Goal: Find specific page/section: Find specific page/section

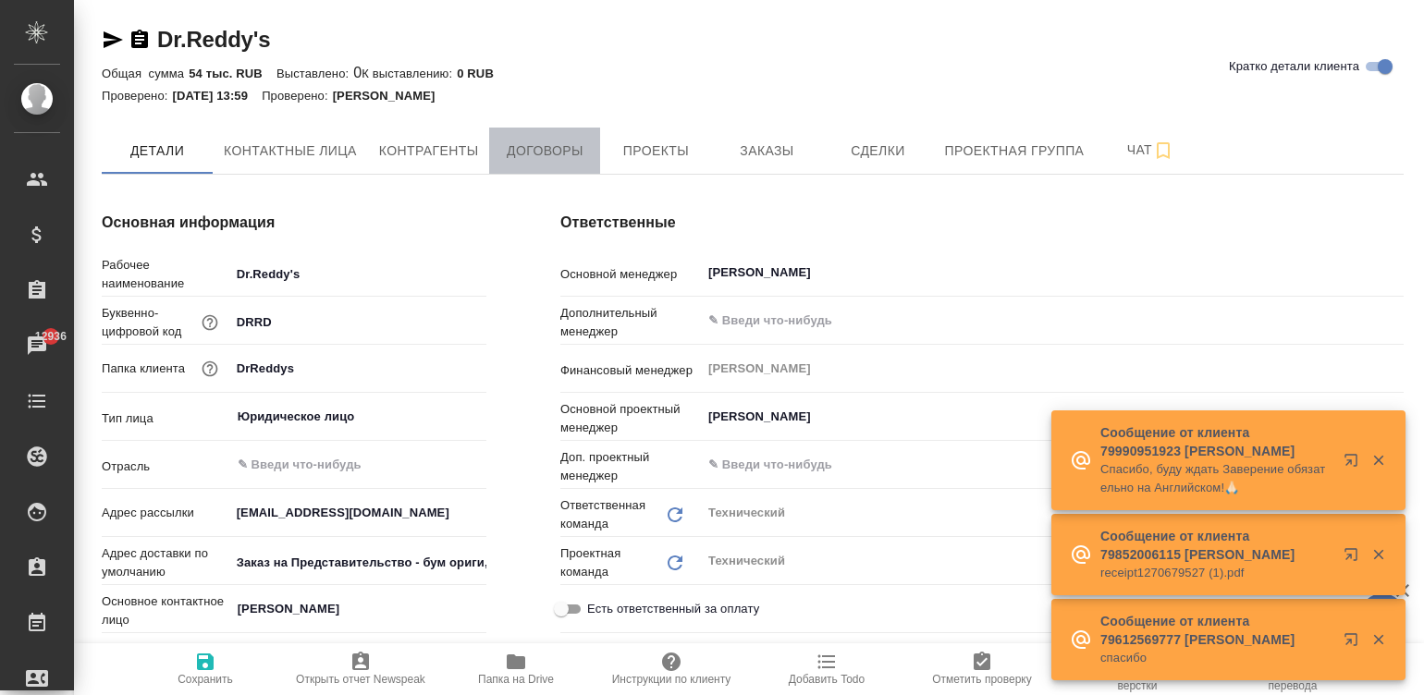
click at [527, 135] on button "Договоры" at bounding box center [544, 151] width 111 height 46
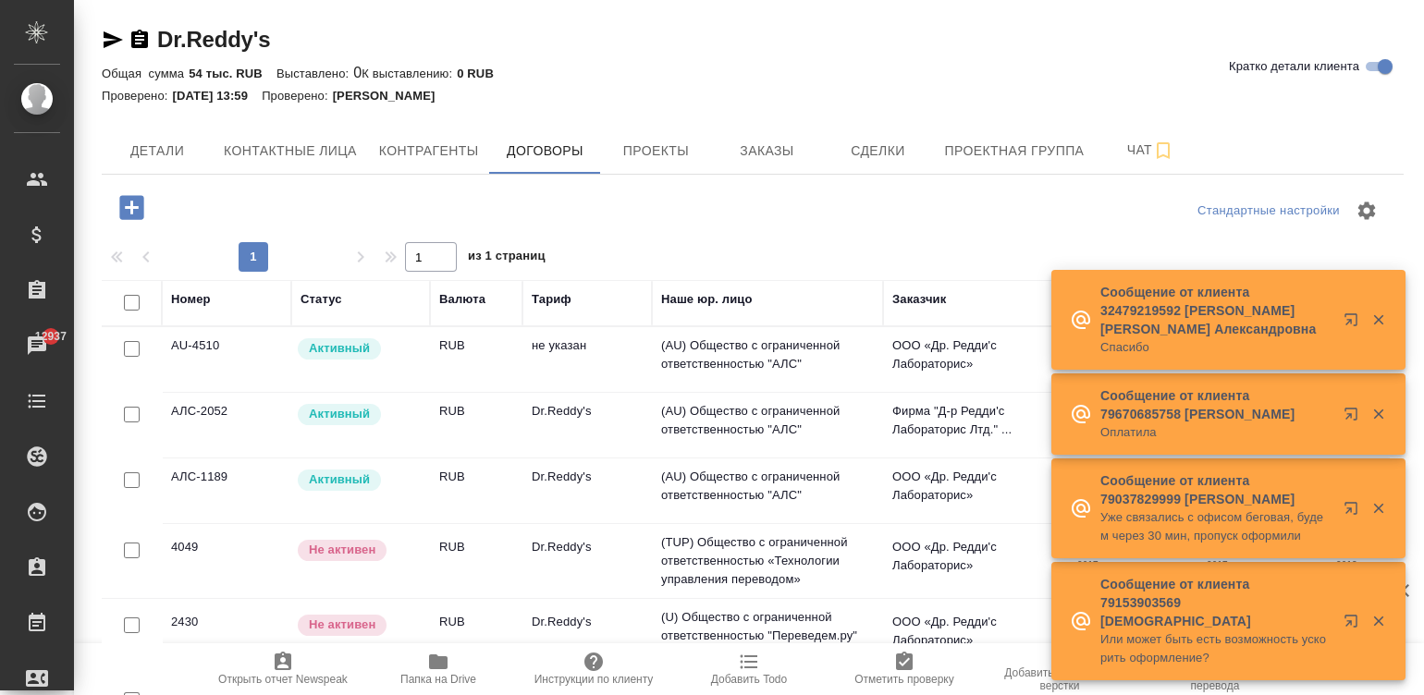
click at [1098, 238] on div at bounding box center [753, 237] width 1302 height 9
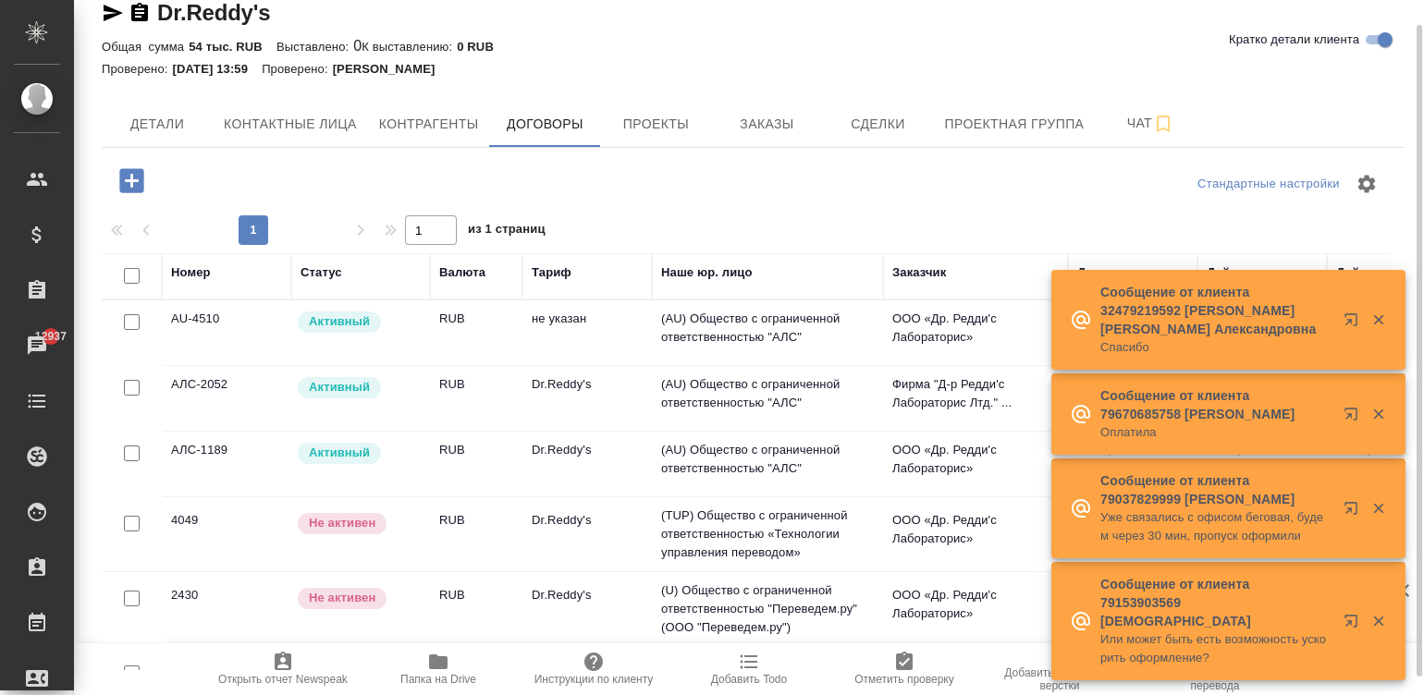
scroll to position [47, 0]
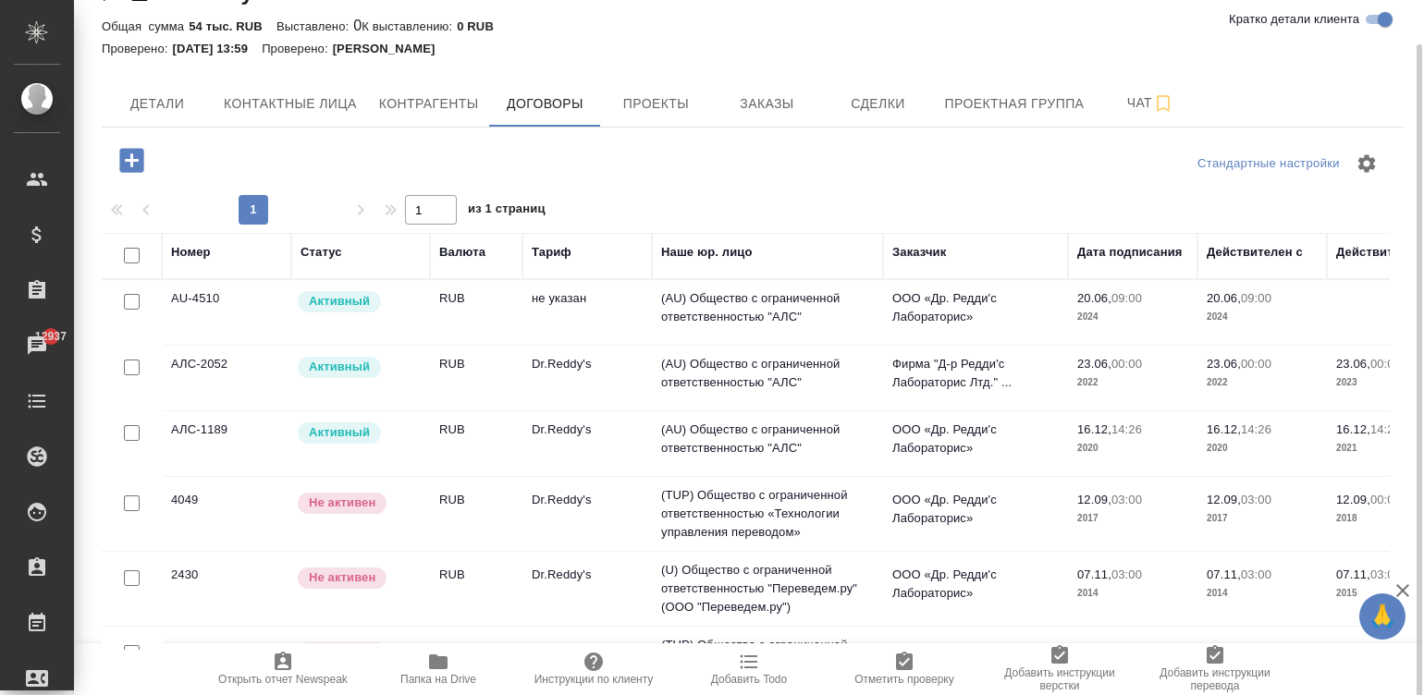
click at [1244, 632] on td "20.06, 03:00 2016" at bounding box center [1261, 664] width 129 height 65
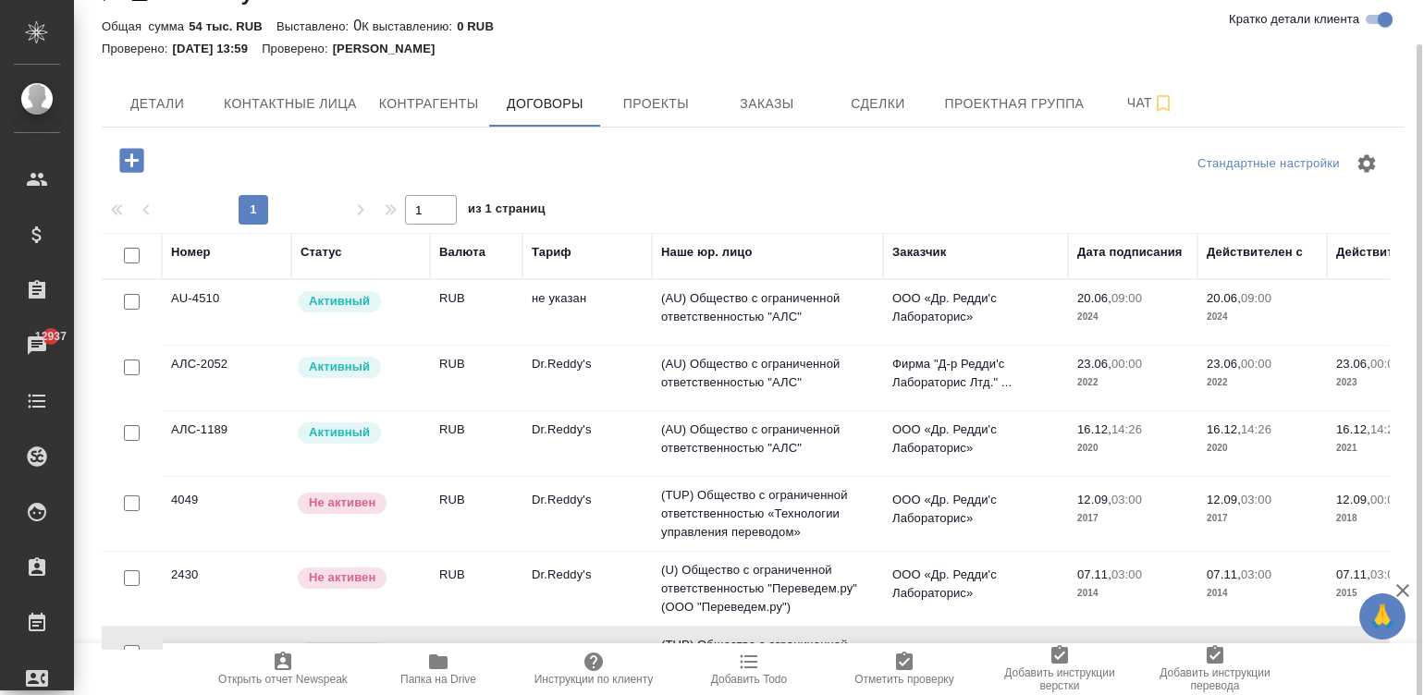
click at [861, 437] on td "(AU) Общество с ограниченной ответственностью "АЛС"" at bounding box center [767, 443] width 231 height 65
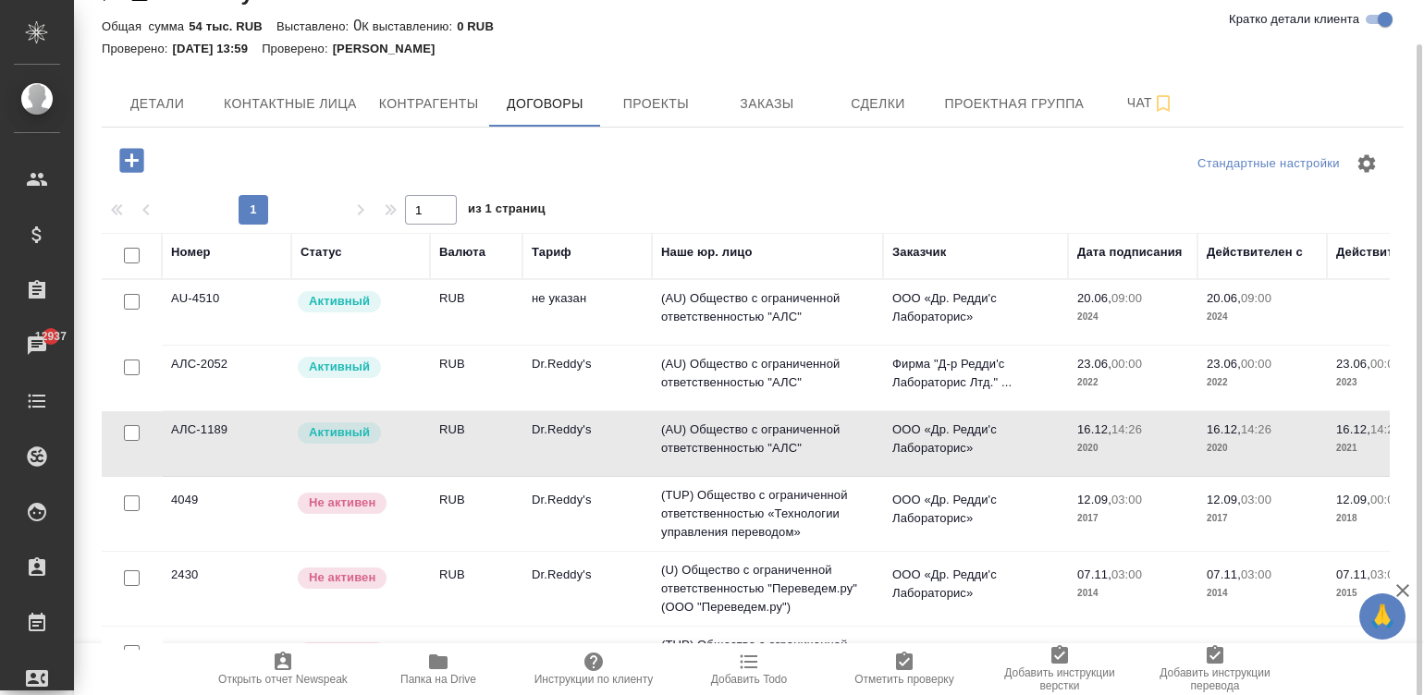
click at [861, 437] on td "(AU) Общество с ограниченной ответственностью "АЛС"" at bounding box center [767, 443] width 231 height 65
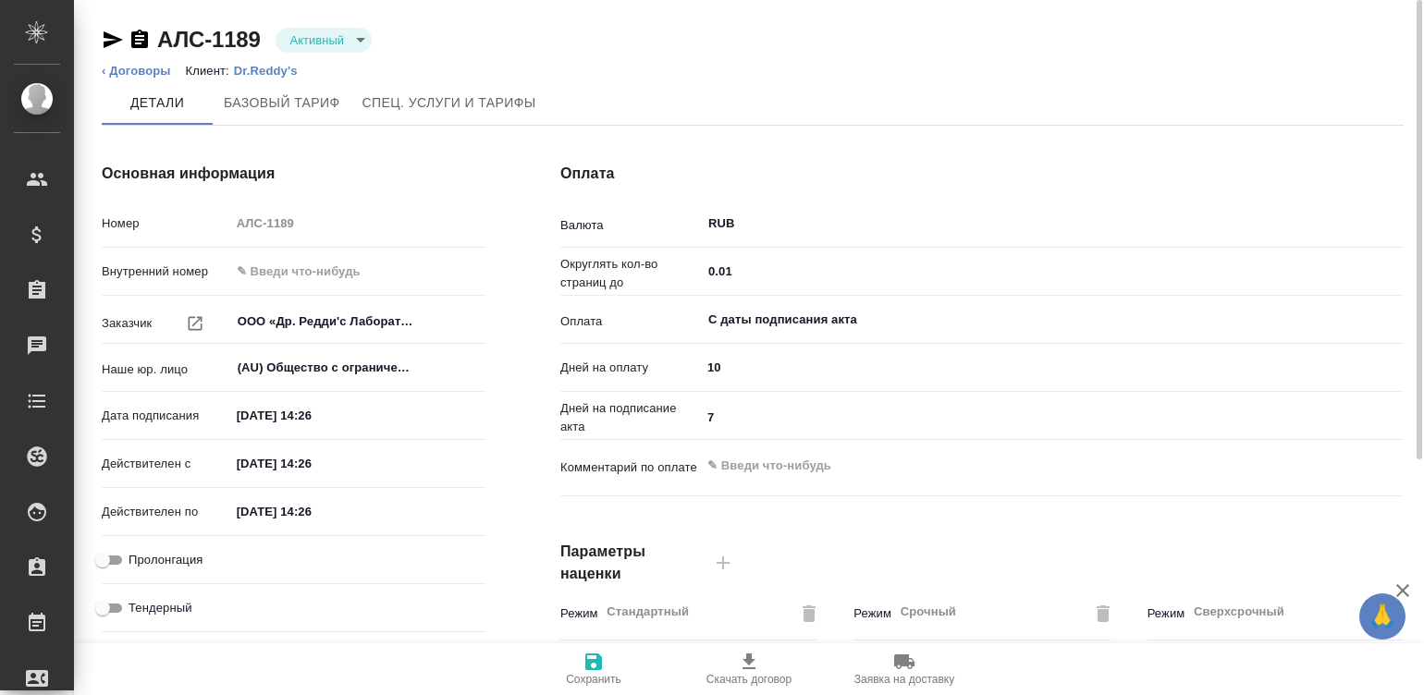
type input "АЛС-1189"
type input "ООО «Др. Редди'c Лабораторис»"
type input "(AU) Общество с ограниченной ответственностью "АЛС""
type input "16.12.2020 14:26"
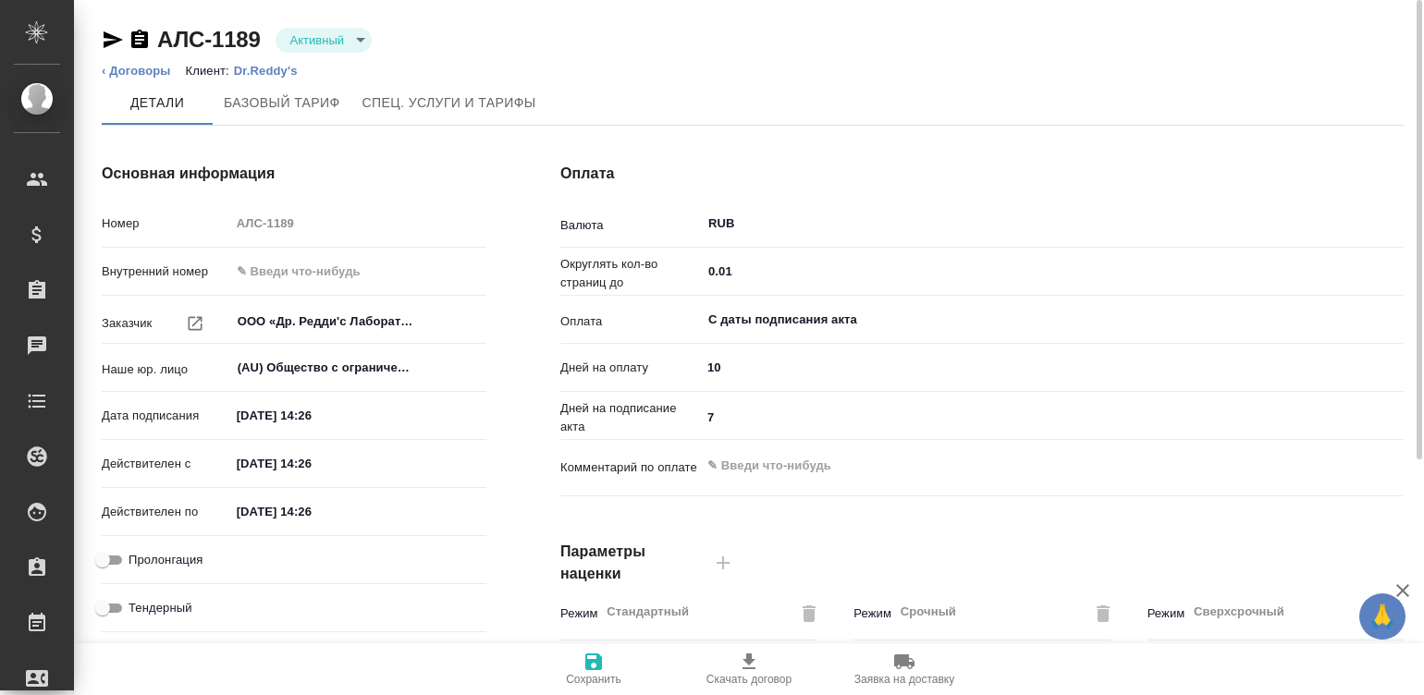
type input "16.12.2021 14:26"
type input "RUB"
type input "0.01"
type input "С даты подписания акта"
type textarea "x"
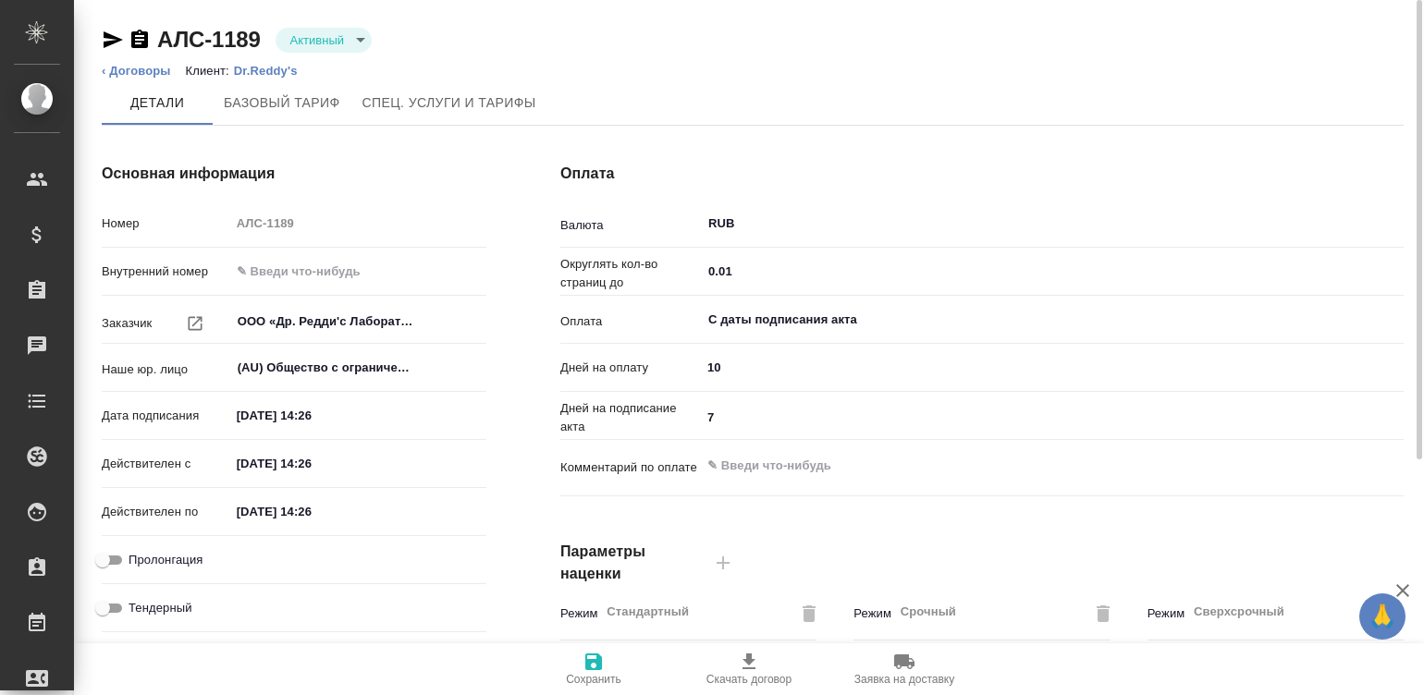
type input "russian2"
type input "basic"
type input "twiceMonth"
type input "contactPerson"
type input "Dr.Reddy's"
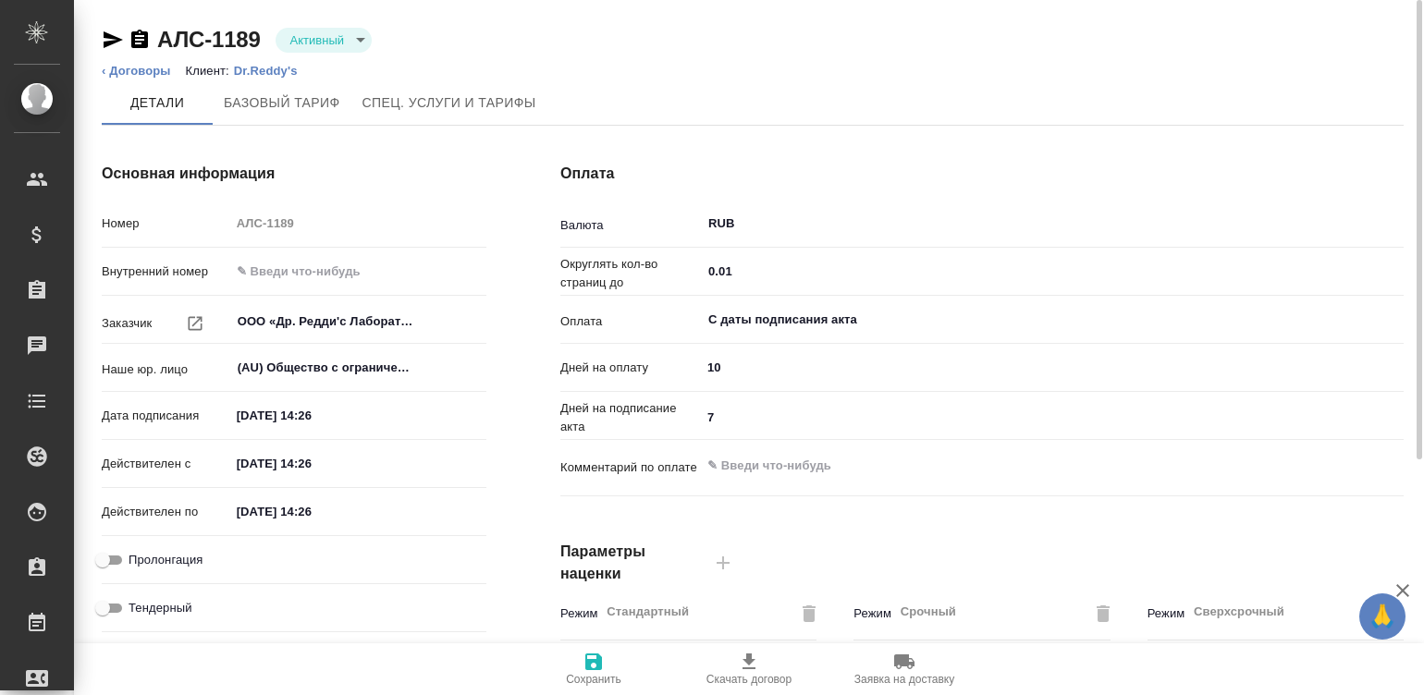
type input "Стандартный шаблон - 30-70-100 - ВЫБЕРИ МЕНЯ!"
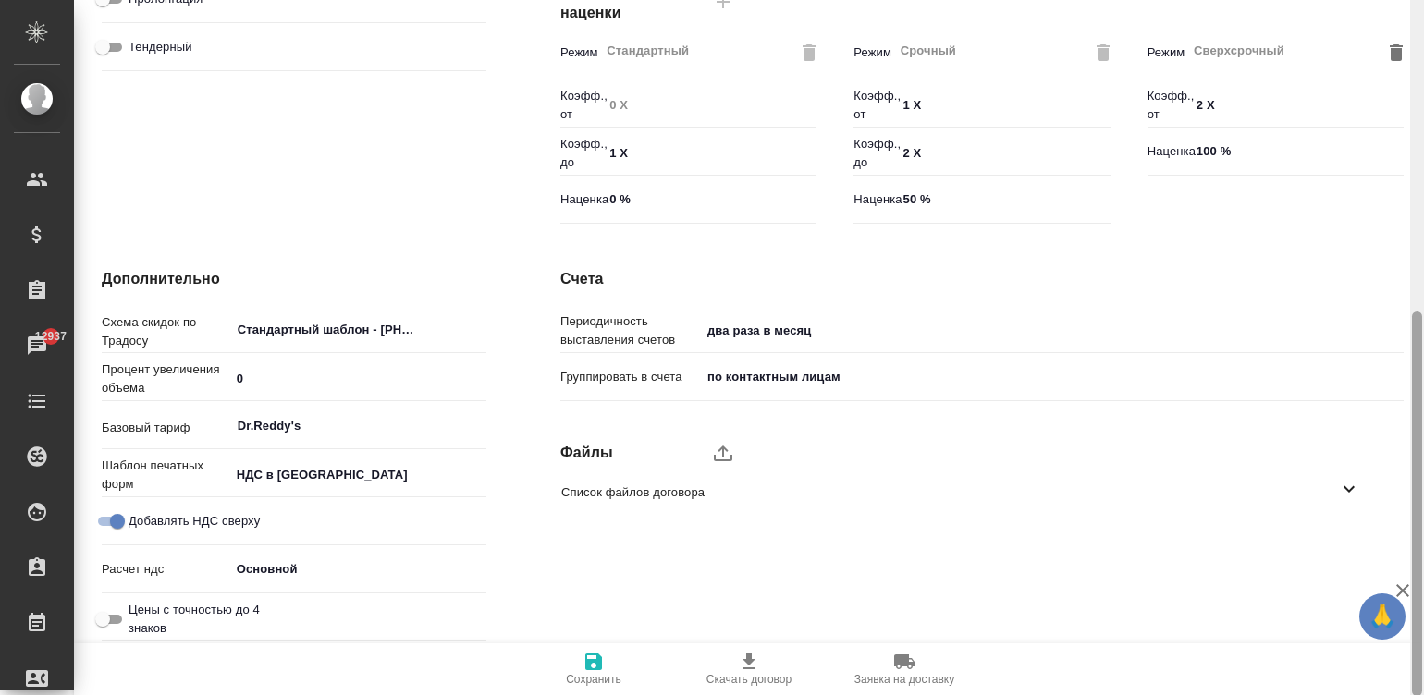
click at [1419, 502] on div at bounding box center [1417, 348] width 14 height 696
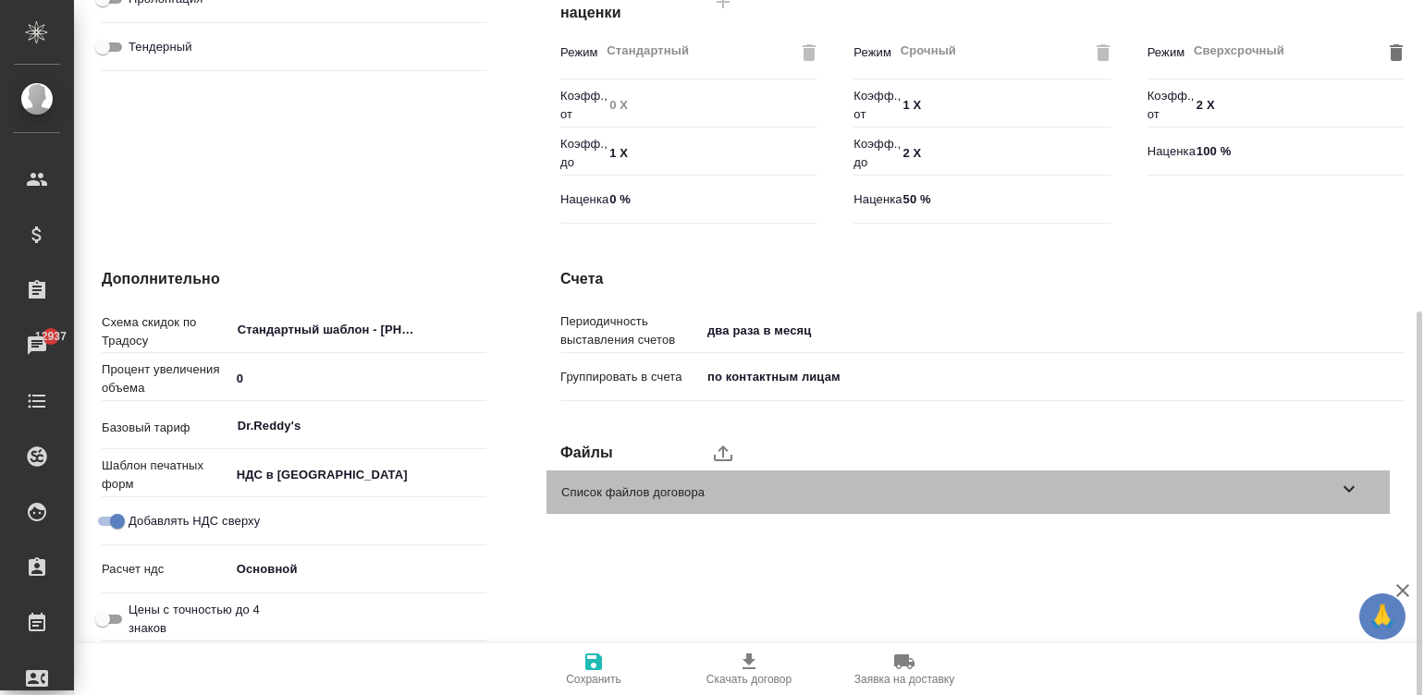
click at [1271, 492] on span "Список файлов договора" at bounding box center [949, 493] width 777 height 18
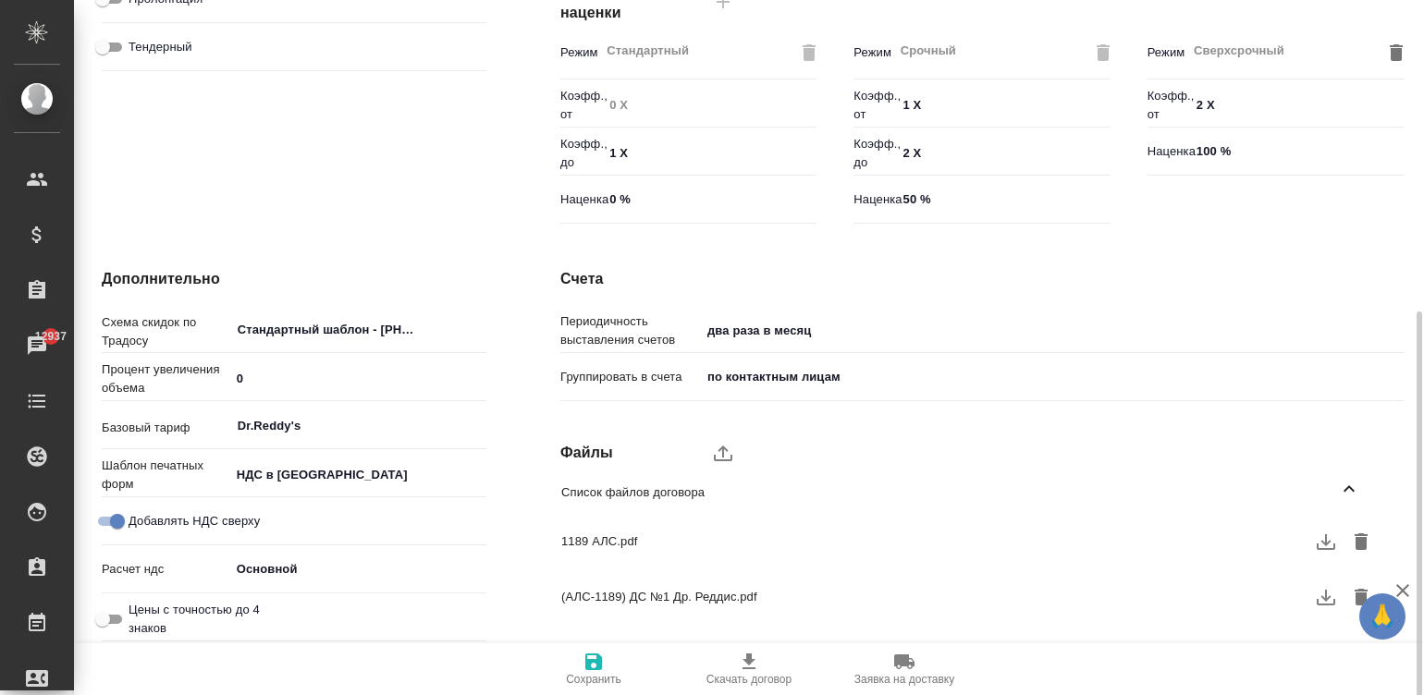
click at [1320, 541] on icon "button" at bounding box center [1326, 542] width 22 height 22
type textarea "x"
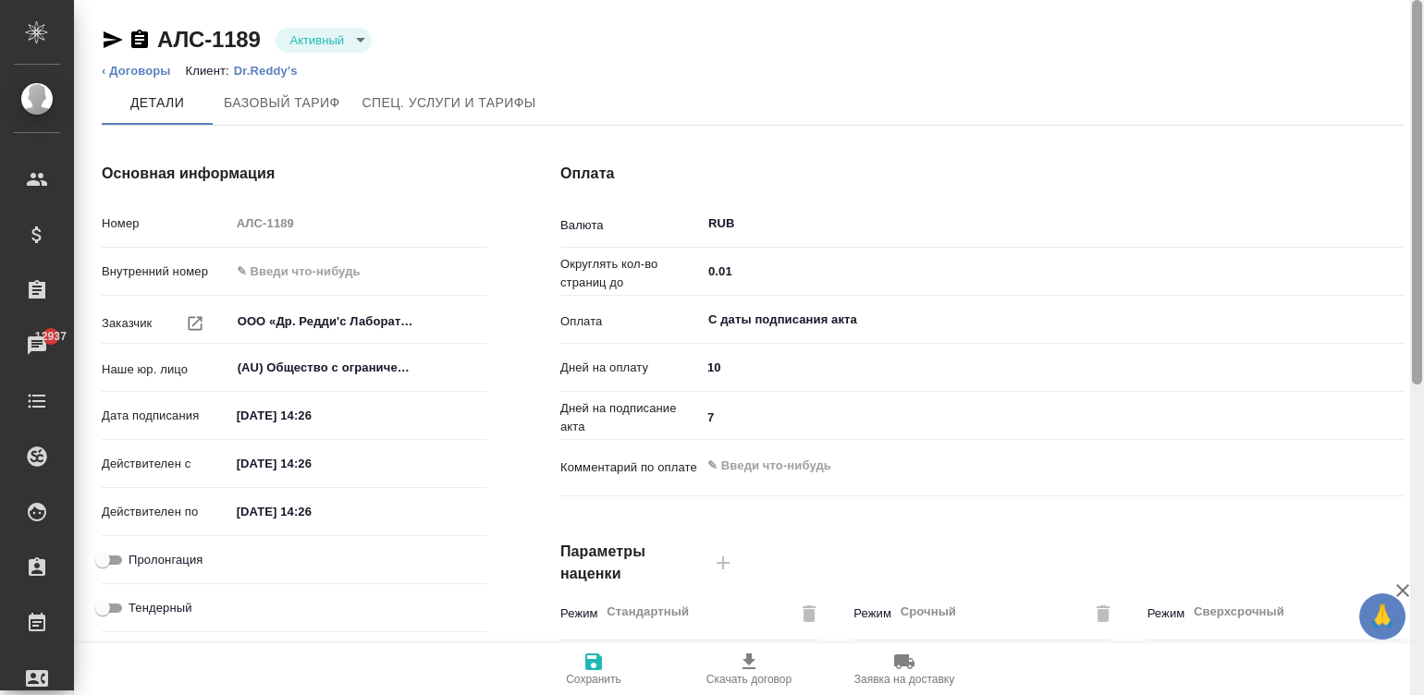
click at [1413, 22] on div at bounding box center [1417, 348] width 14 height 696
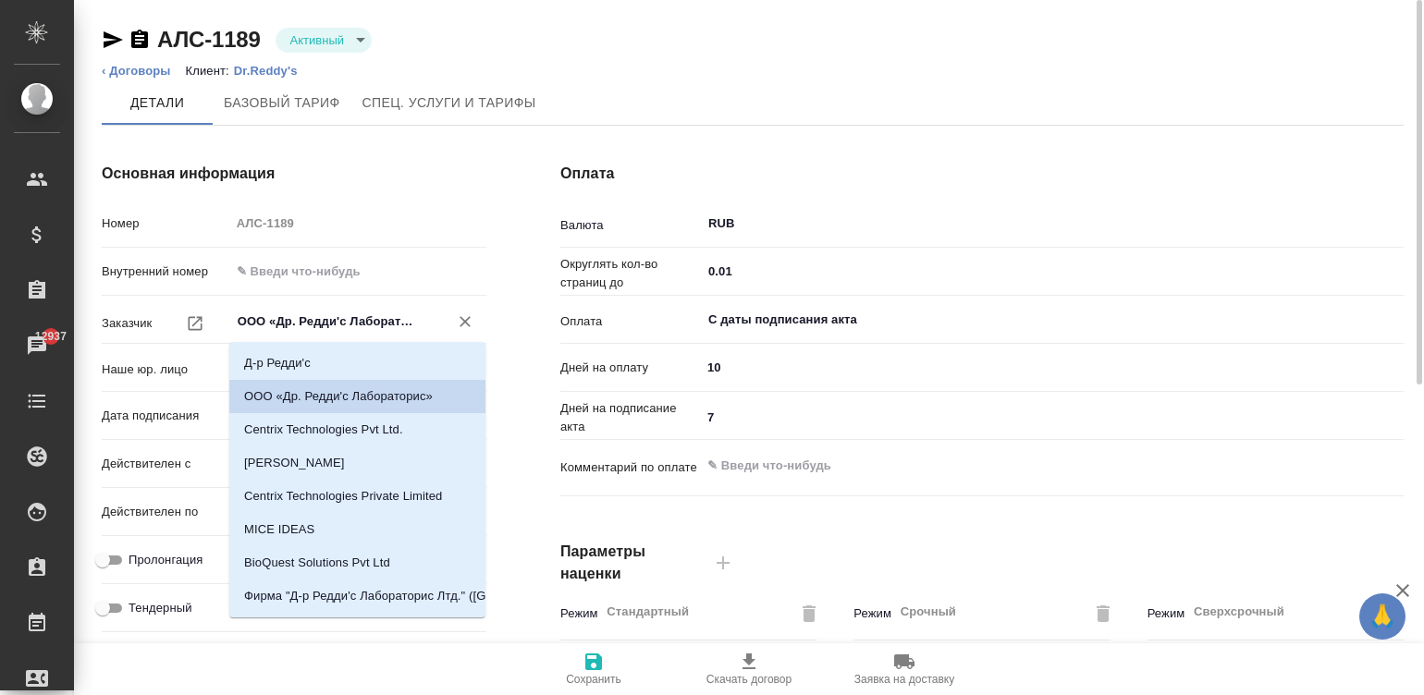
click at [308, 316] on input "ООО «Др. Редди'c Лабораторис»" at bounding box center [327, 322] width 183 height 22
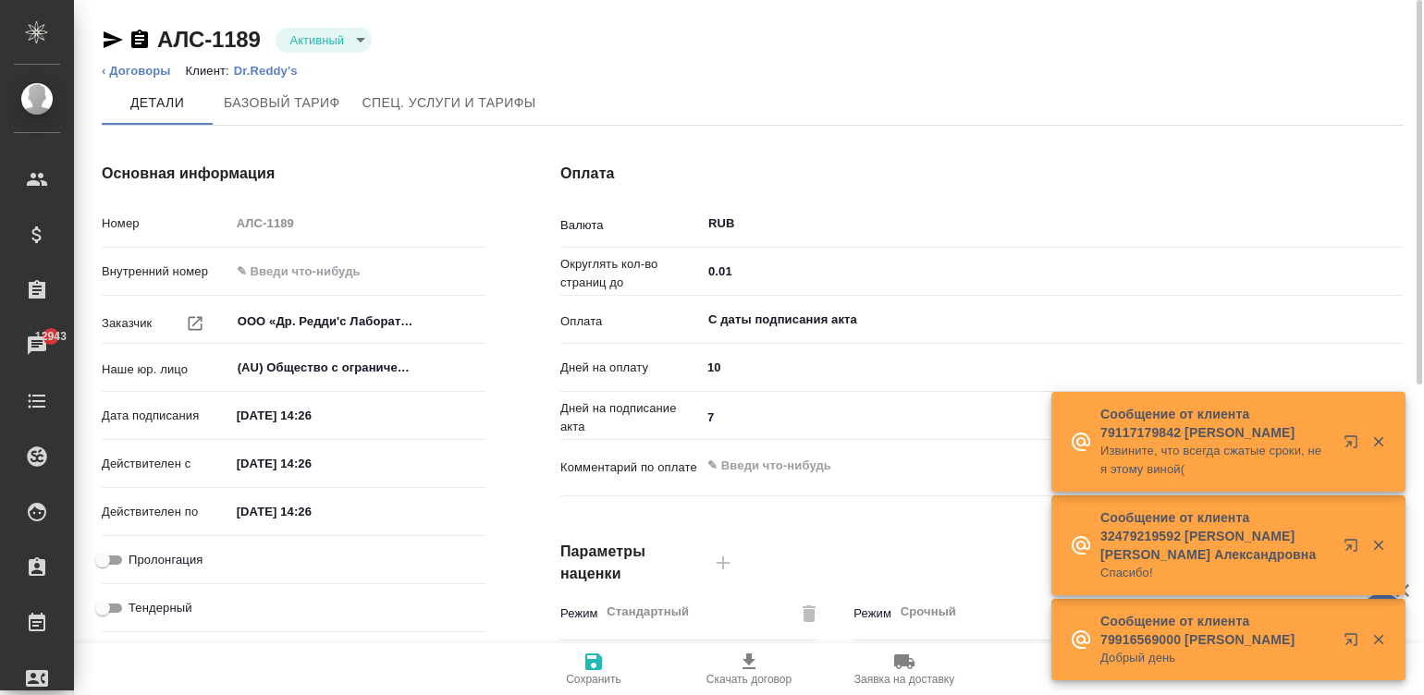
click at [270, 69] on p "Dr.Reddy's" at bounding box center [273, 71] width 78 height 14
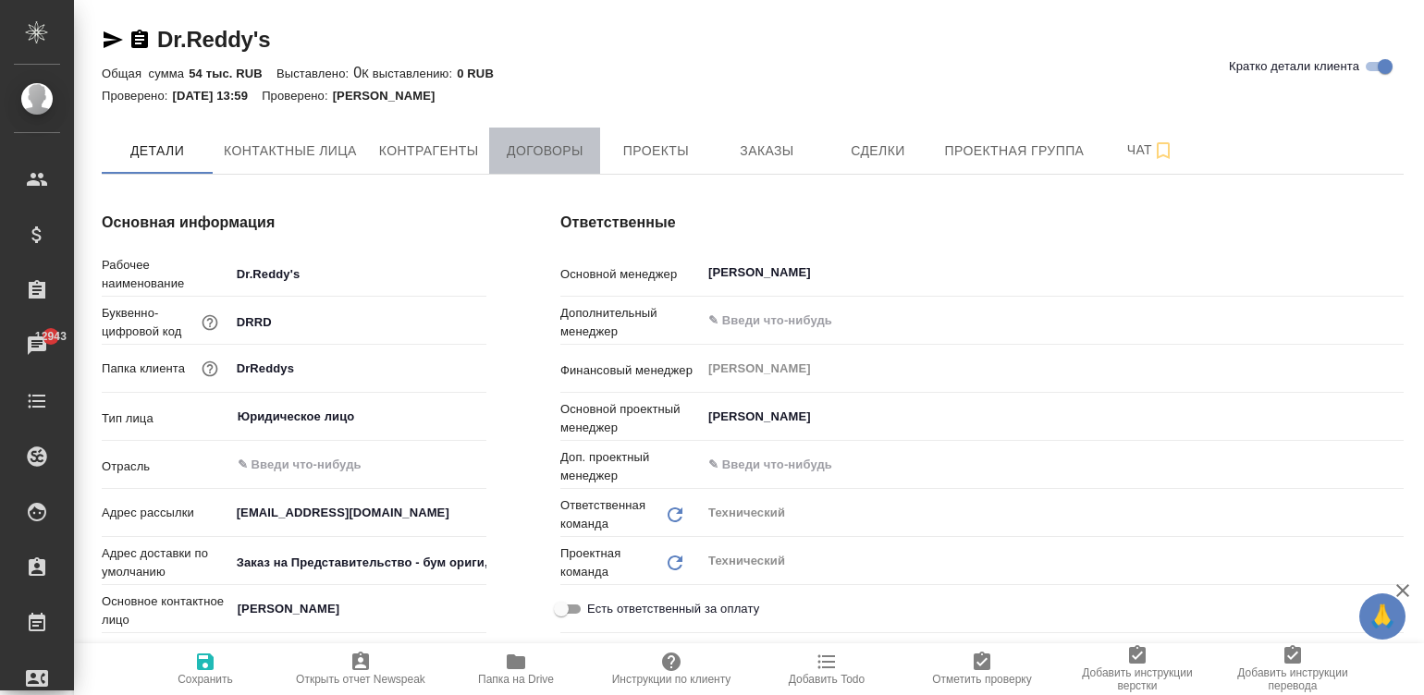
click at [556, 153] on span "Договоры" at bounding box center [544, 151] width 89 height 23
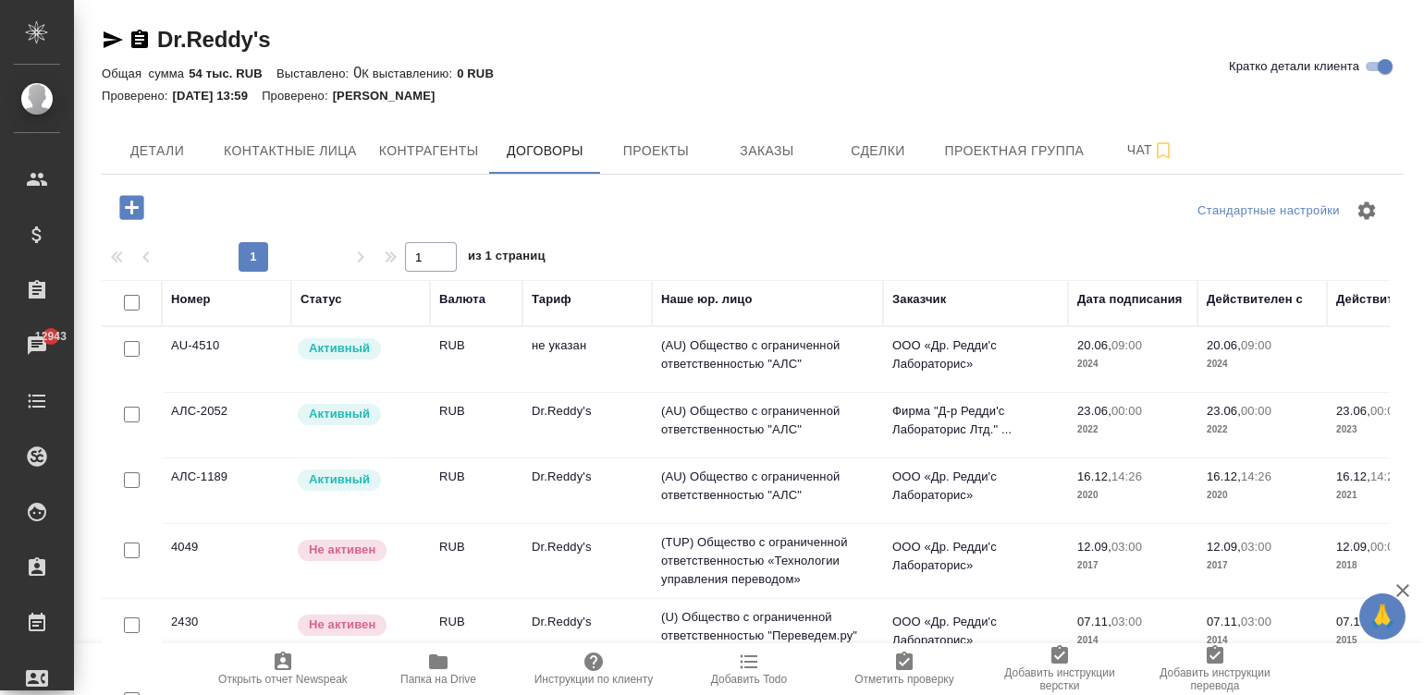
click at [436, 411] on td "RUB" at bounding box center [476, 425] width 92 height 65
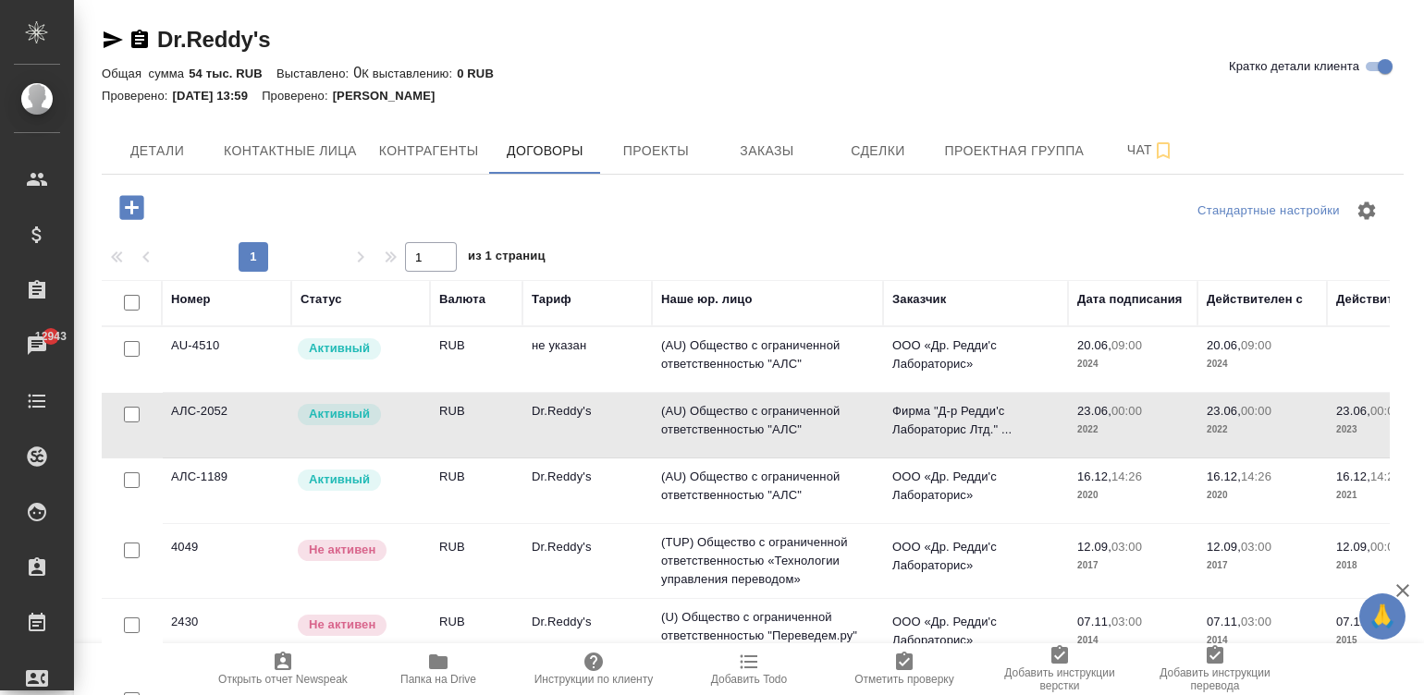
click at [436, 411] on td "RUB" at bounding box center [476, 425] width 92 height 65
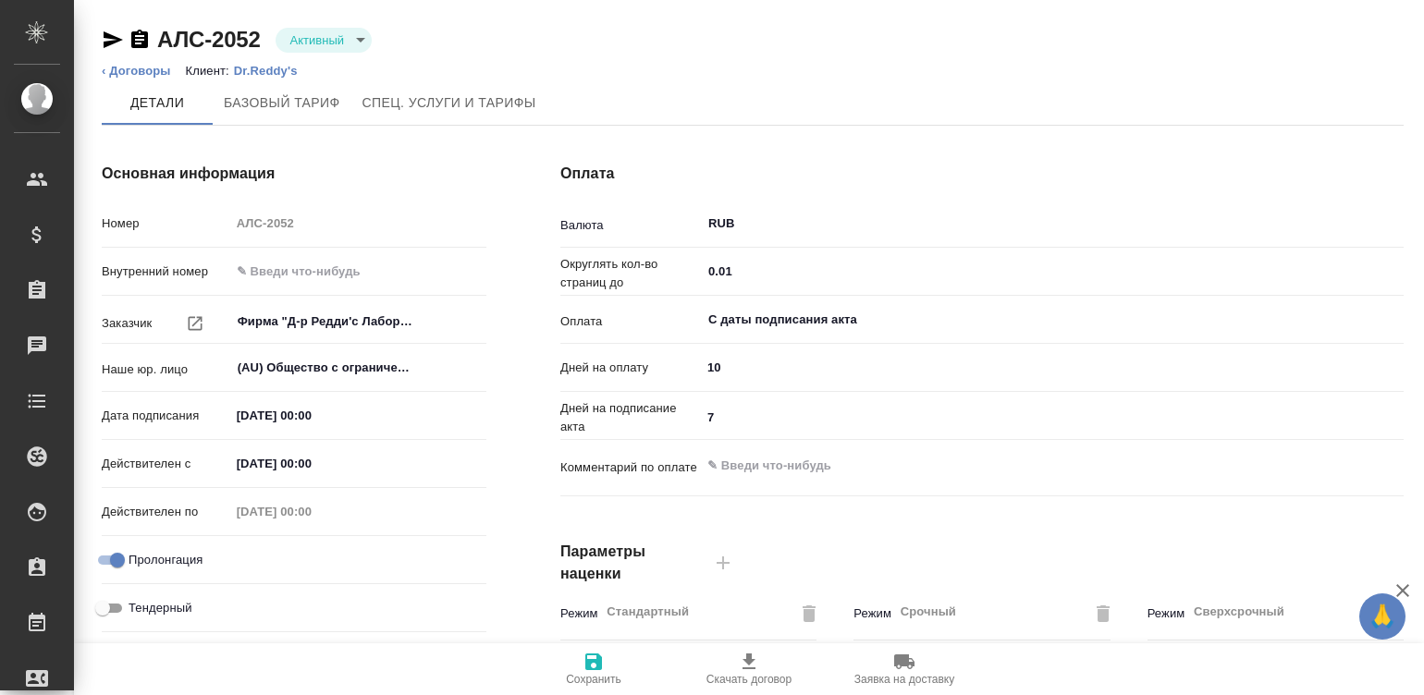
type input "Dr.Reddy's"
click at [328, 311] on input "Фирма "Д-р Редди'c Лабораторис Лтд." (Индия)" at bounding box center [327, 322] width 183 height 22
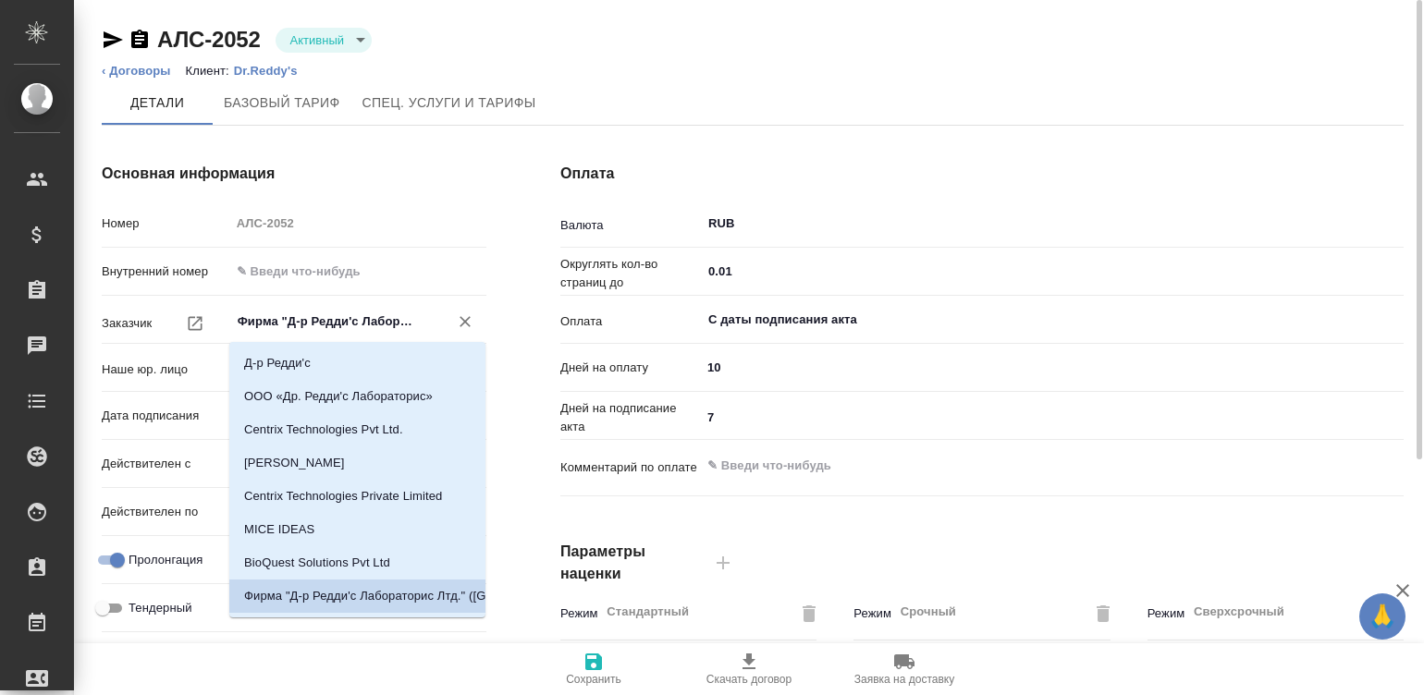
click at [328, 311] on input "Фирма "Д-р Редди'c Лабораторис Лтд." (Индия)" at bounding box center [327, 322] width 183 height 22
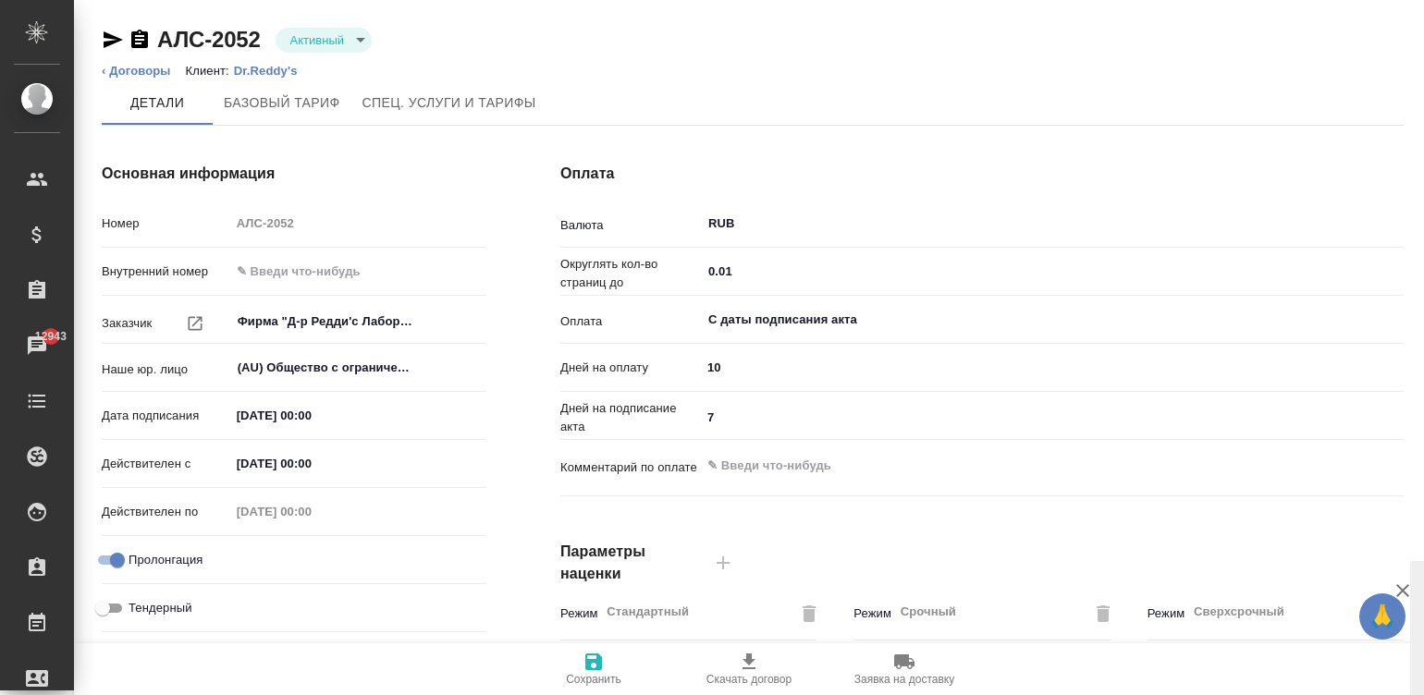
scroll to position [561, 0]
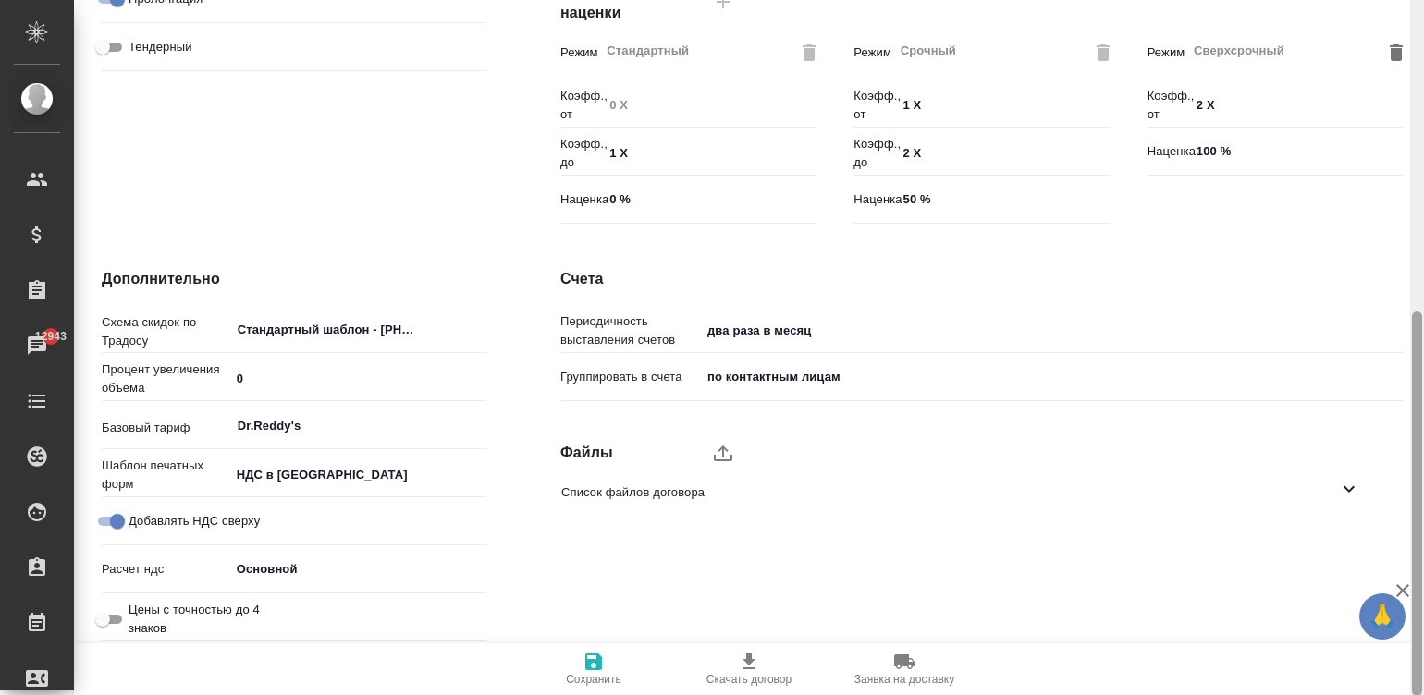
click at [1419, 533] on div at bounding box center [1417, 348] width 14 height 696
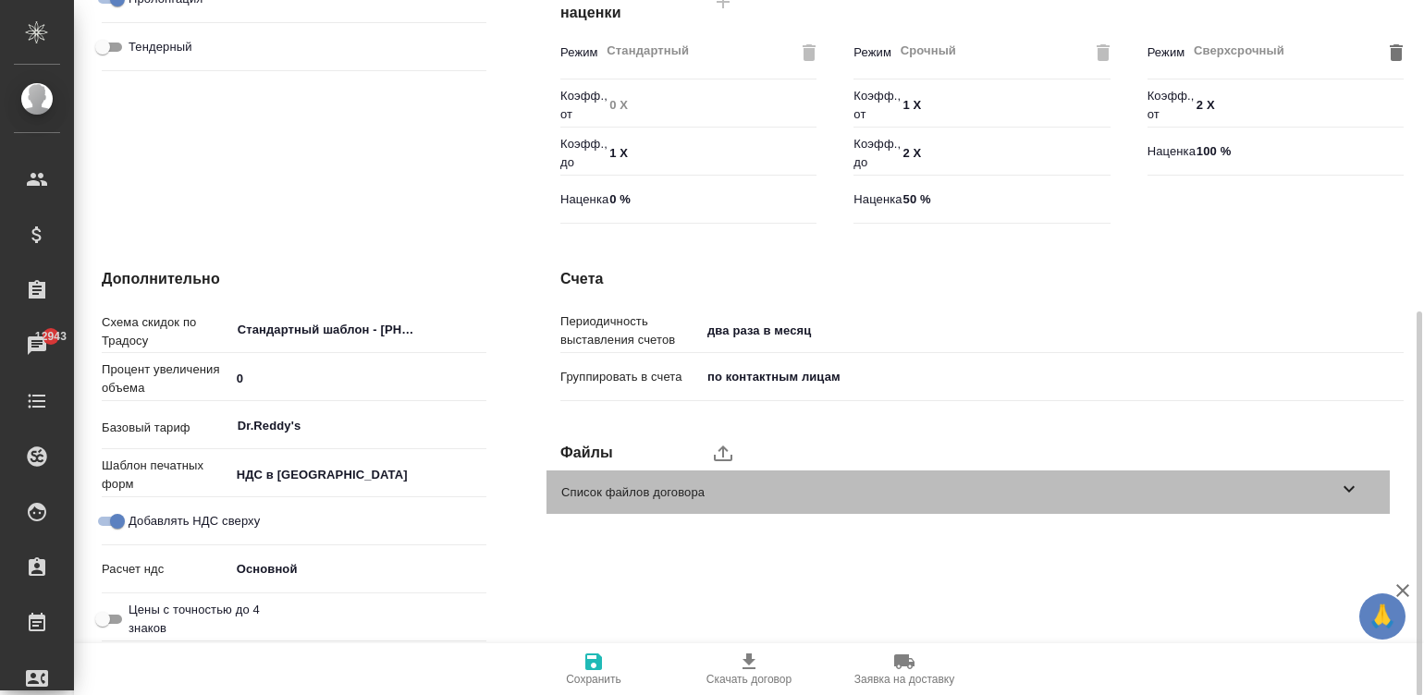
click at [1355, 492] on icon at bounding box center [1349, 489] width 22 height 22
click at [1132, 490] on span "Список файлов договора" at bounding box center [949, 493] width 777 height 18
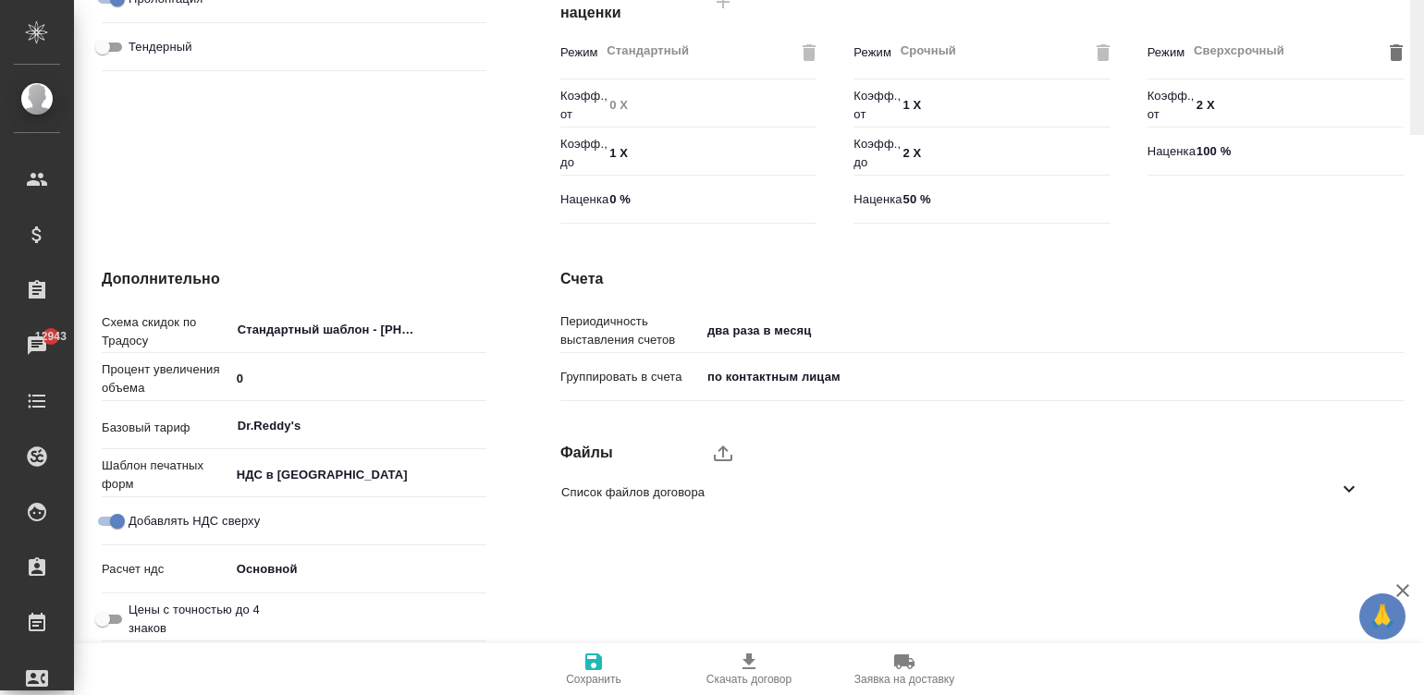
scroll to position [0, 0]
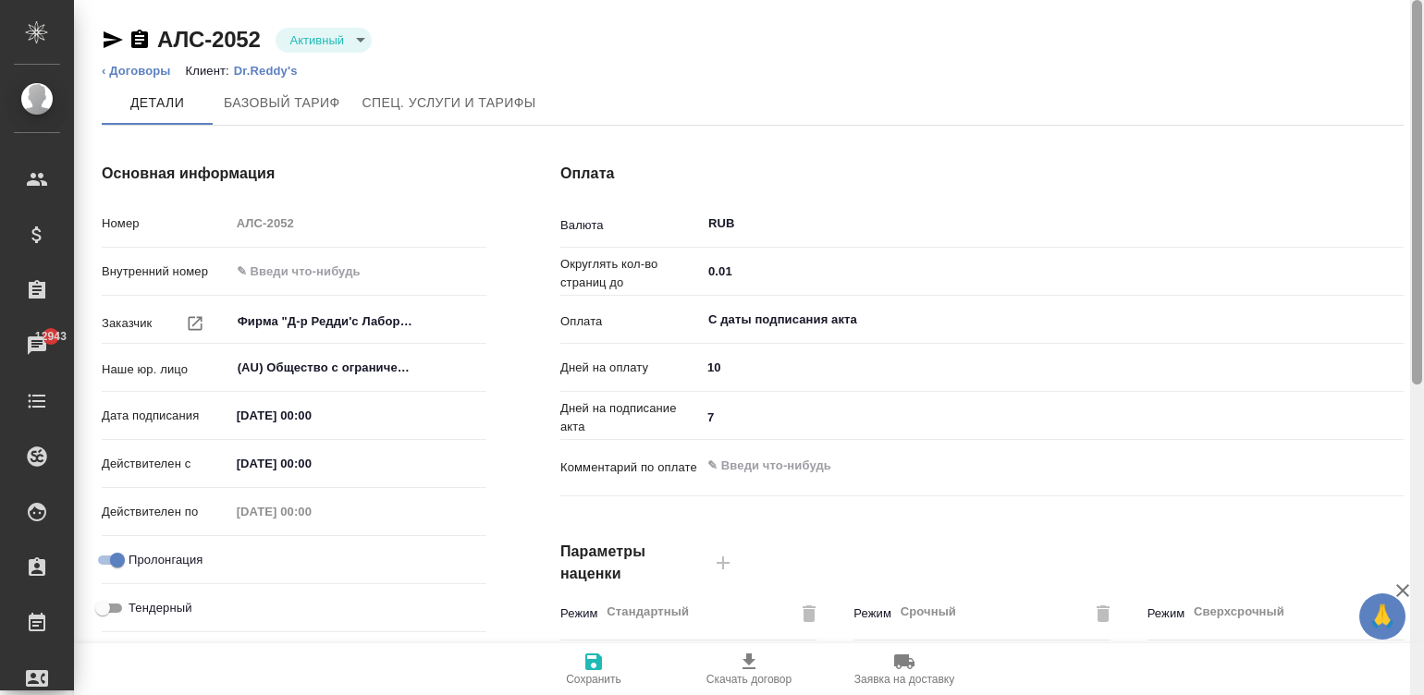
click at [1415, 58] on div at bounding box center [1417, 348] width 14 height 696
click at [270, 66] on p "Dr.Reddy's" at bounding box center [273, 71] width 78 height 14
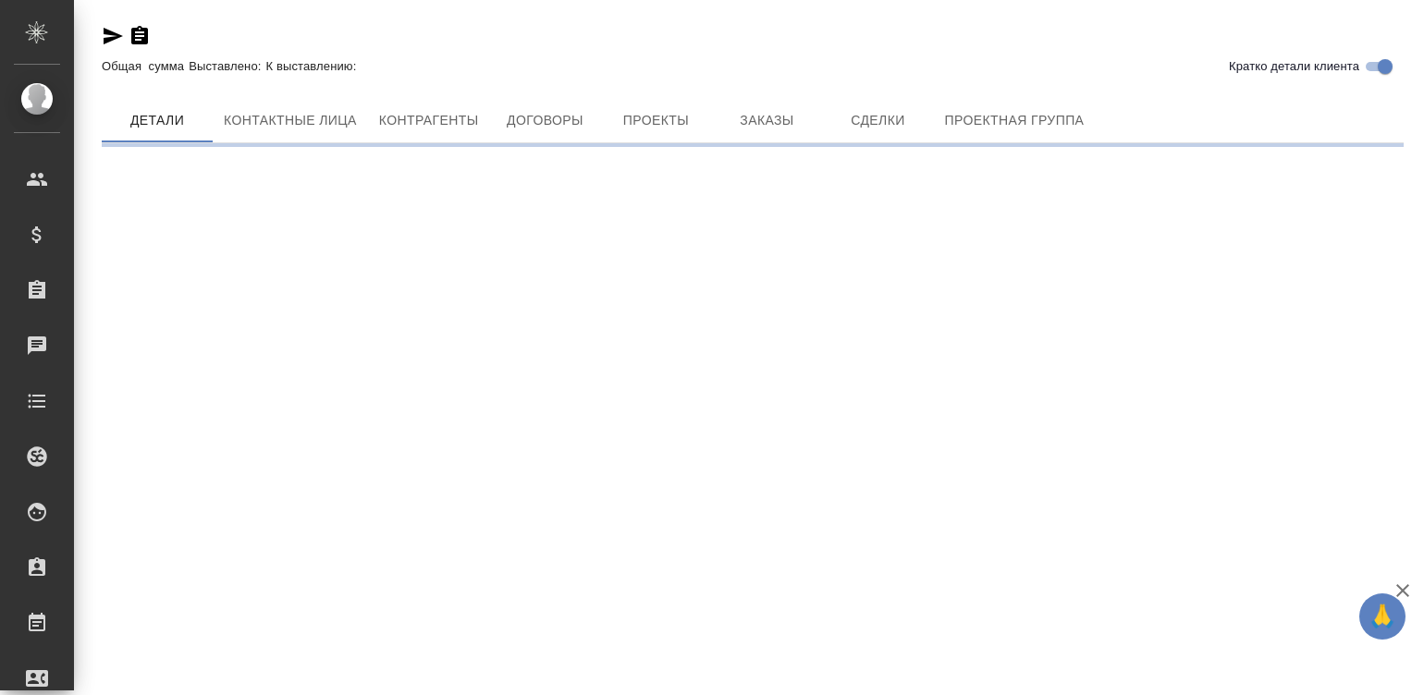
click at [454, 112] on span "Контрагенты" at bounding box center [429, 120] width 100 height 23
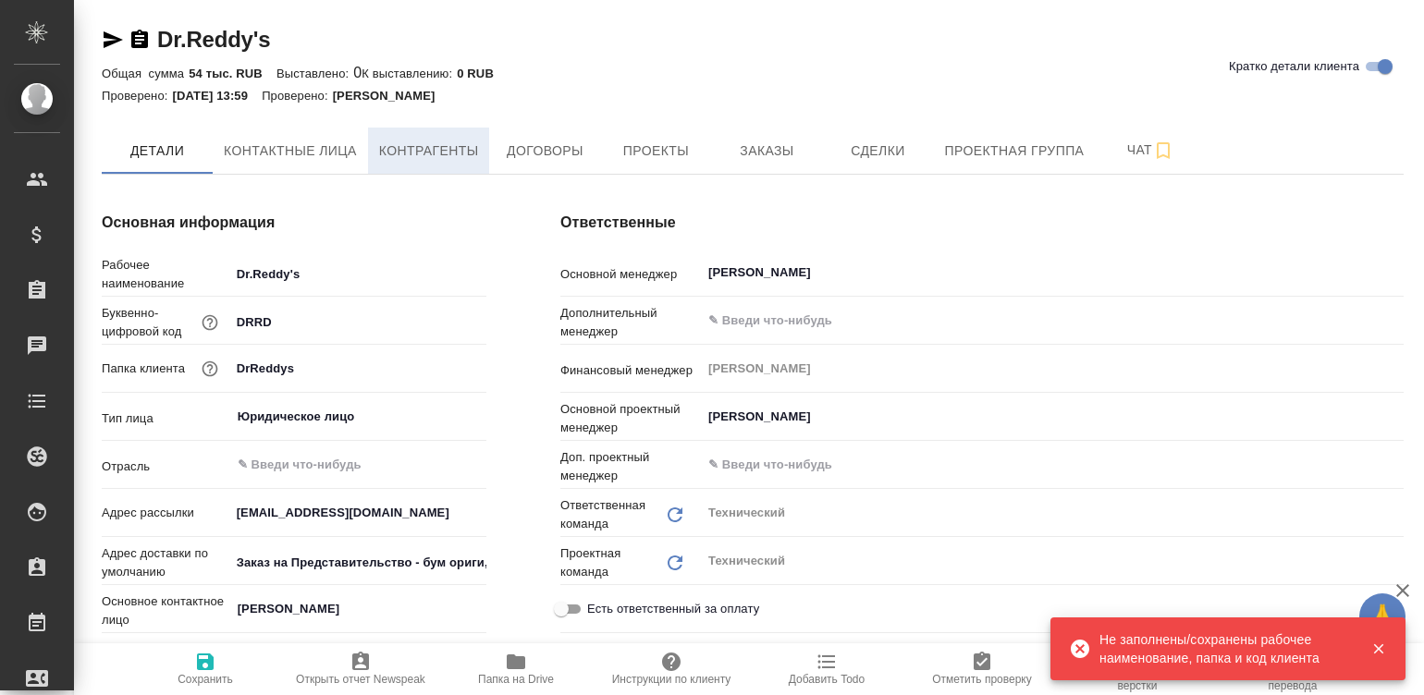
type textarea "x"
click at [444, 144] on span "Контрагенты" at bounding box center [429, 151] width 100 height 23
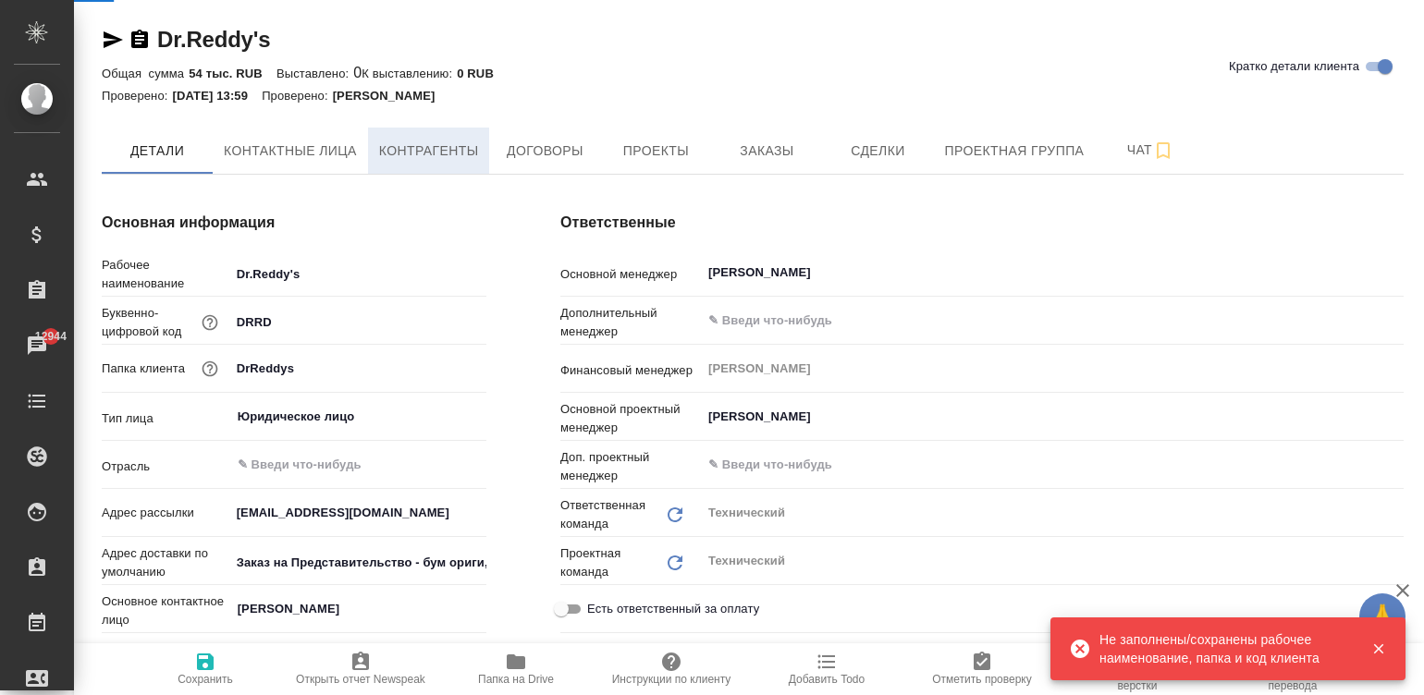
type textarea "x"
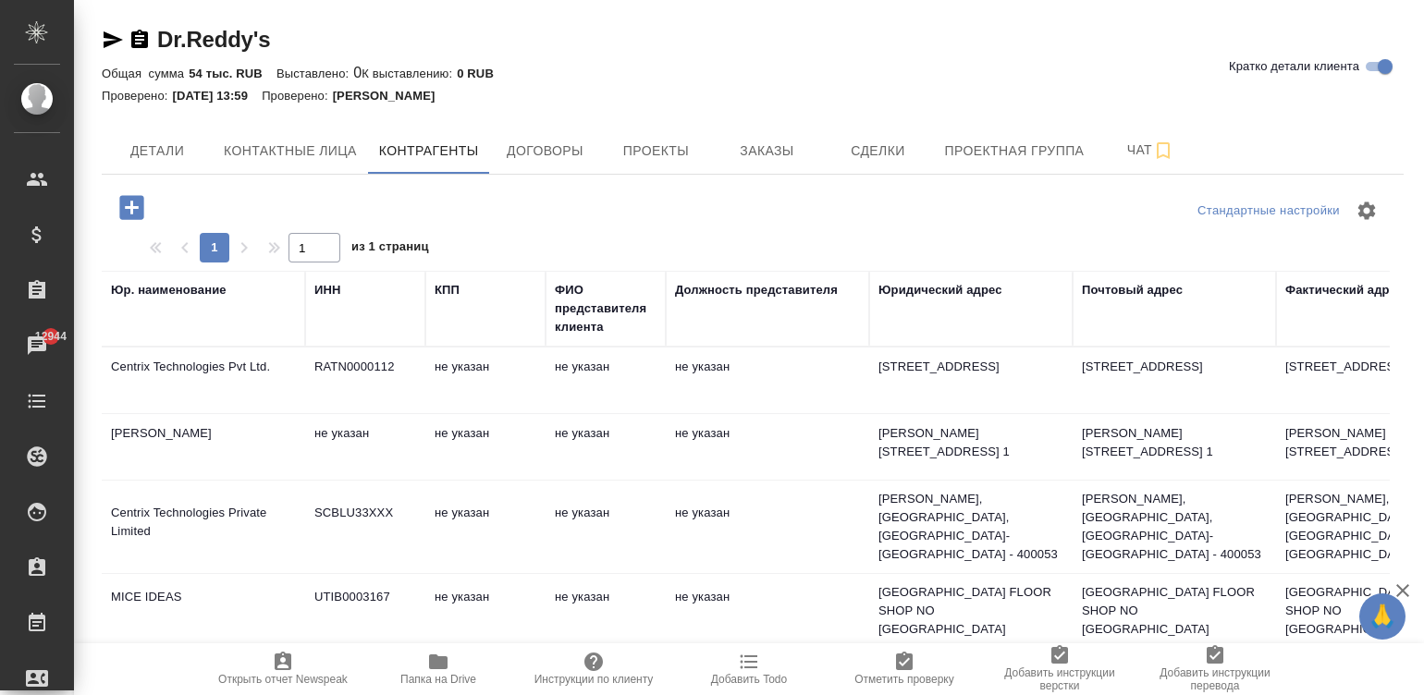
click at [675, 453] on td "не указан" at bounding box center [767, 447] width 203 height 65
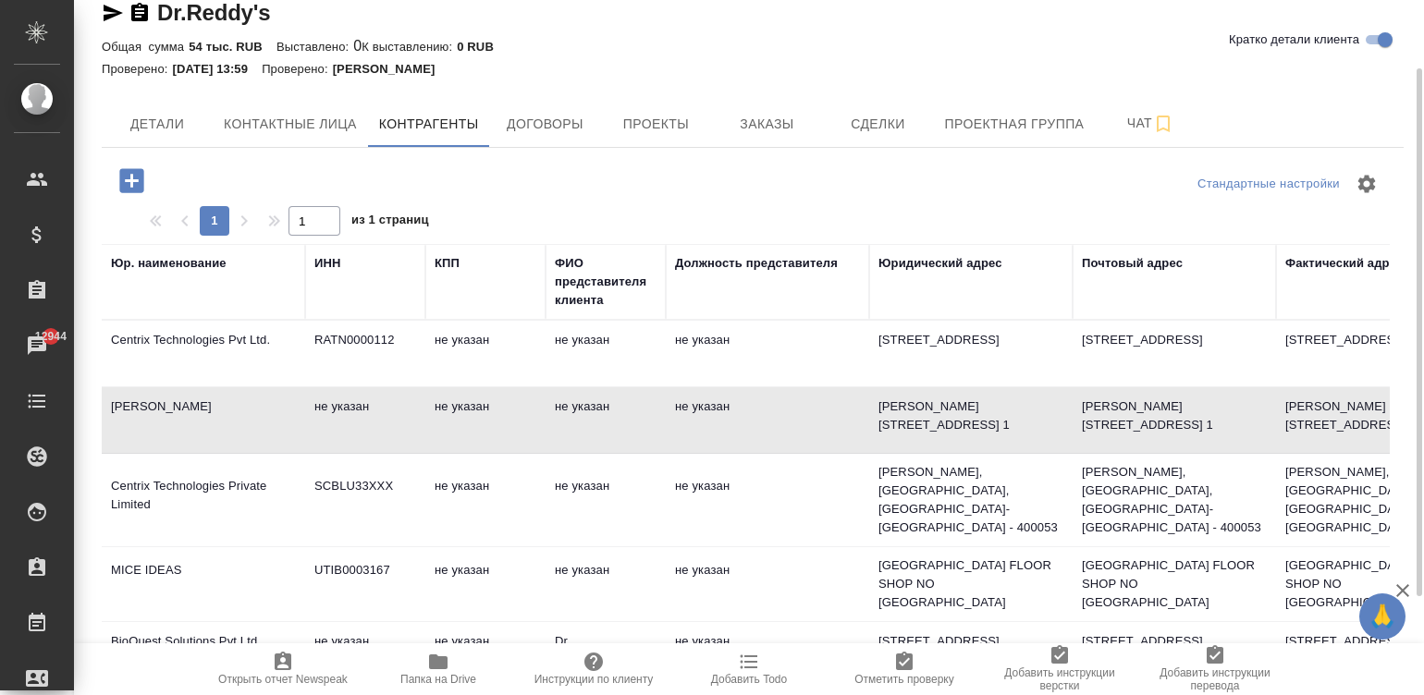
scroll to position [221, 0]
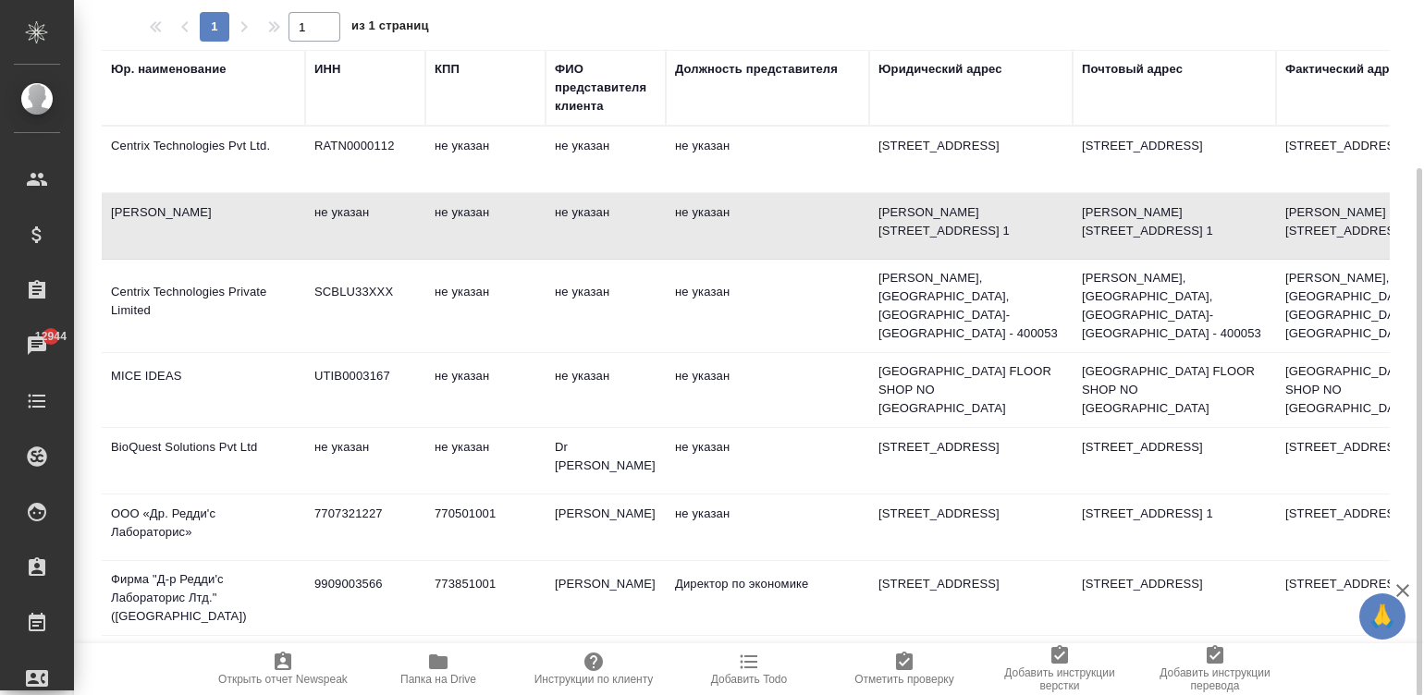
click at [657, 608] on td "Ченнабатхни Саи Прасад" at bounding box center [606, 598] width 120 height 65
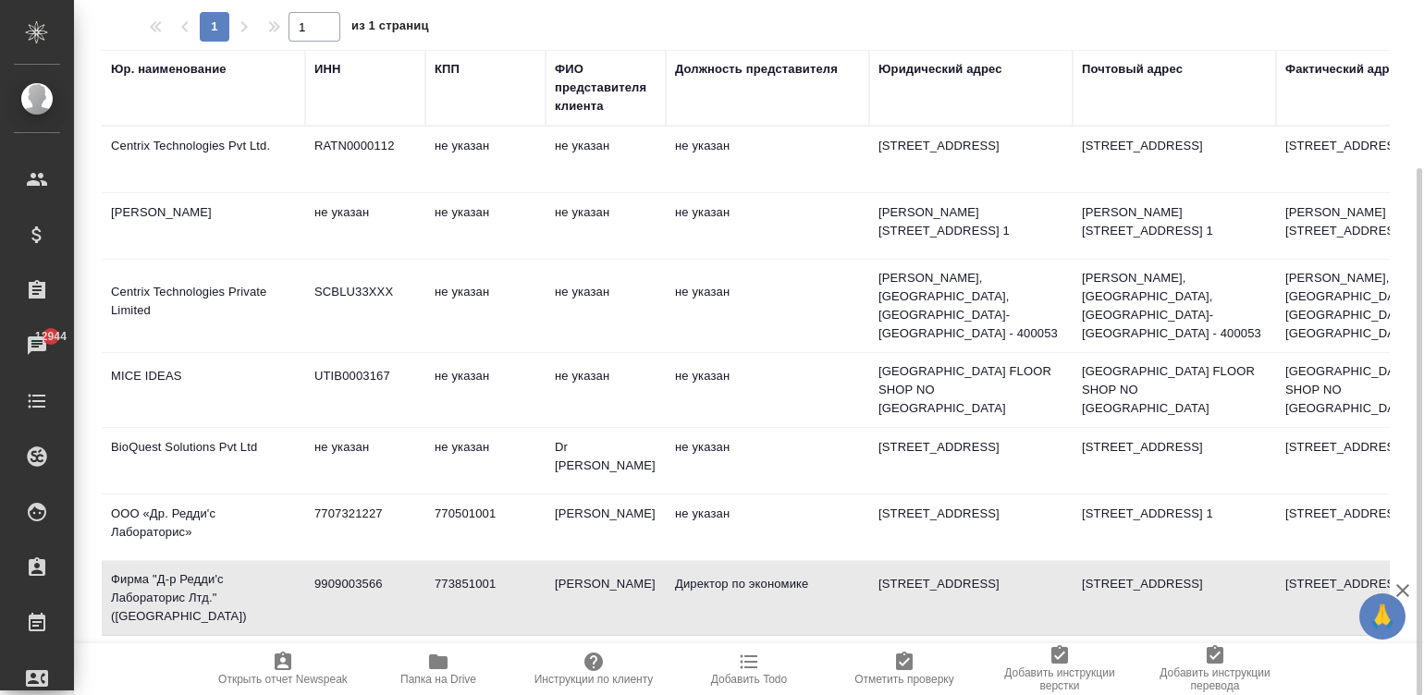
click at [657, 608] on td "Ченнабатхни Саи Прасад" at bounding box center [606, 598] width 120 height 65
type textarea "Фирма "Д-р Редди'c Лабораторис Лтд." (Индия)"
type input "9909003566"
type input "773851001"
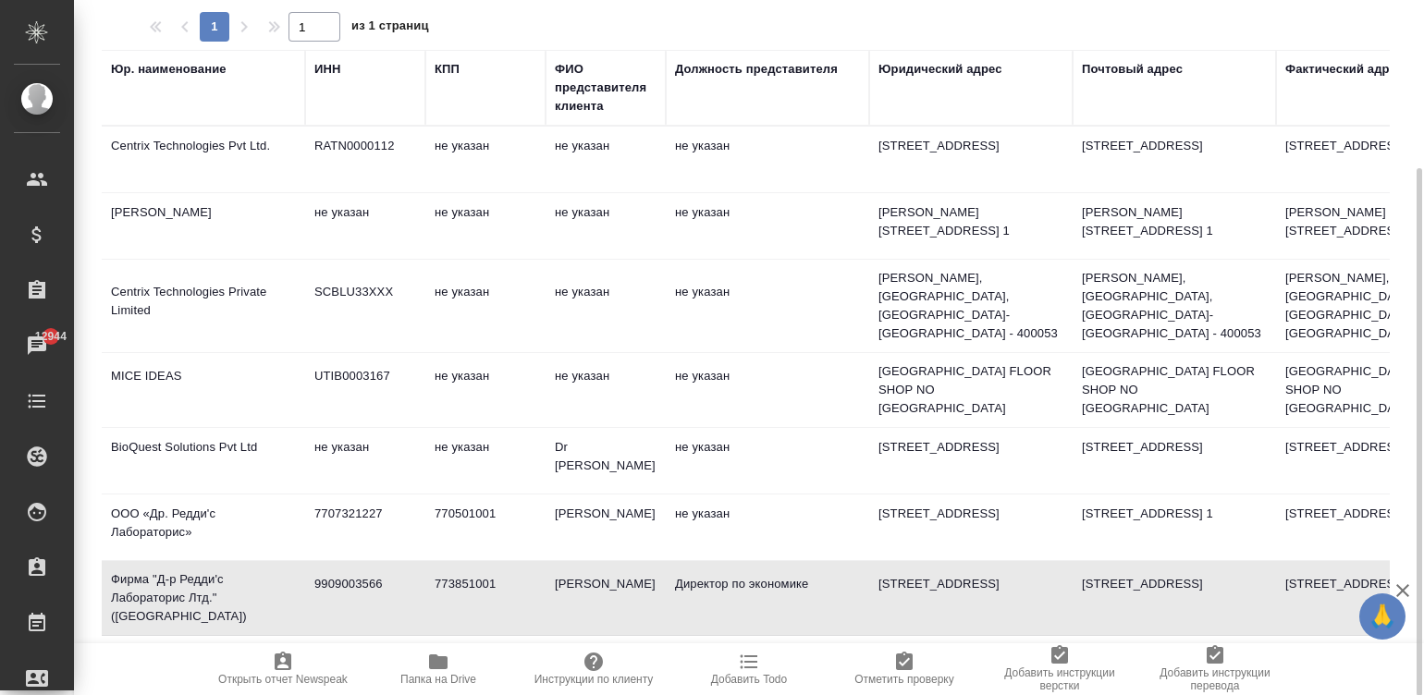
type input "Ченнабатхни Саи Прасад"
type input "Директор по экономике"
type textarea "115035, Москва г, Овчинниковская наб, дом № 20, строение 1"
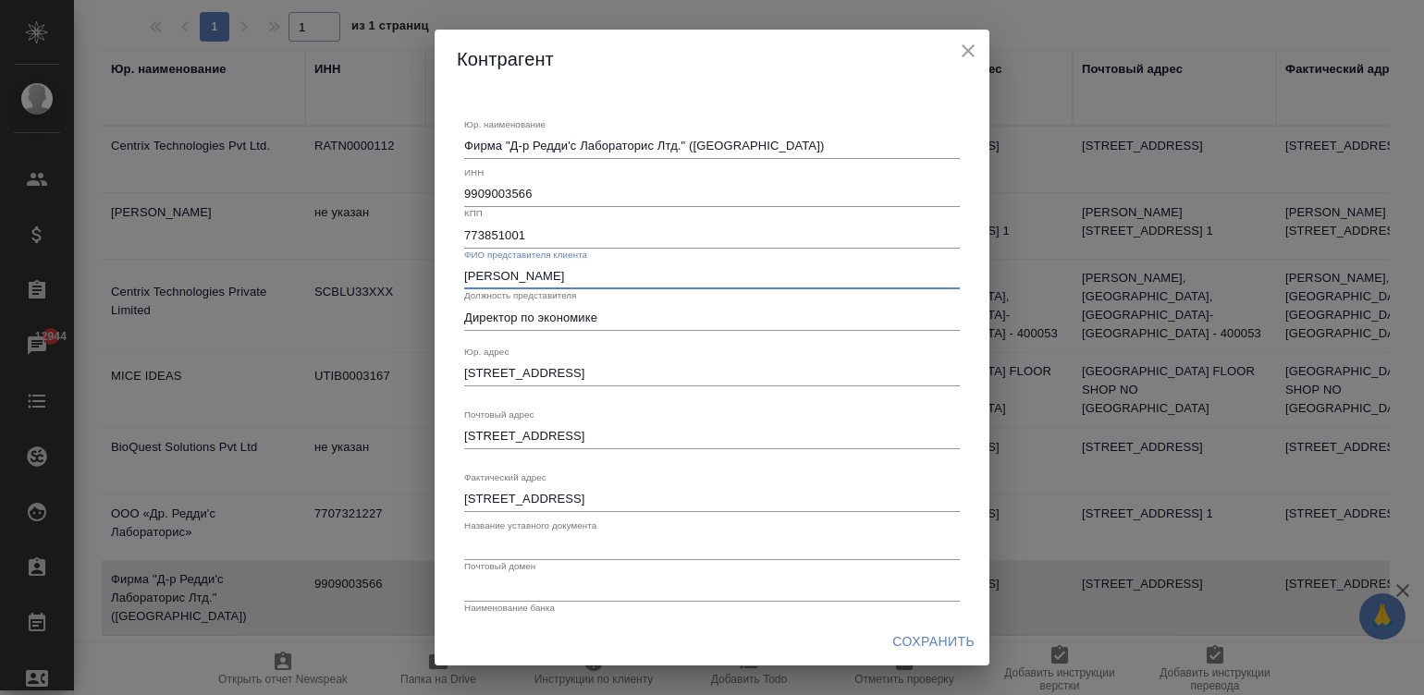
click at [628, 278] on input "Ченнабатхни Саи Прасад" at bounding box center [712, 277] width 496 height 26
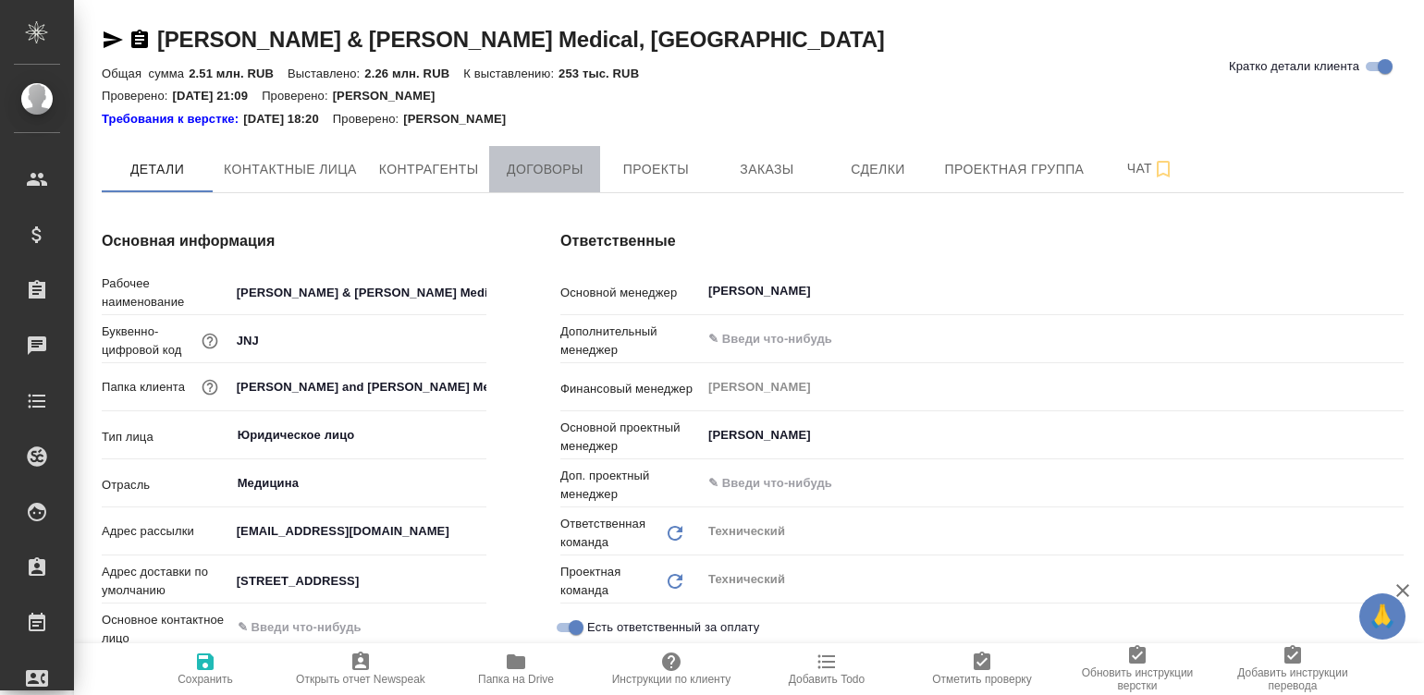
click at [540, 148] on button "Договоры" at bounding box center [544, 169] width 111 height 46
type textarea "x"
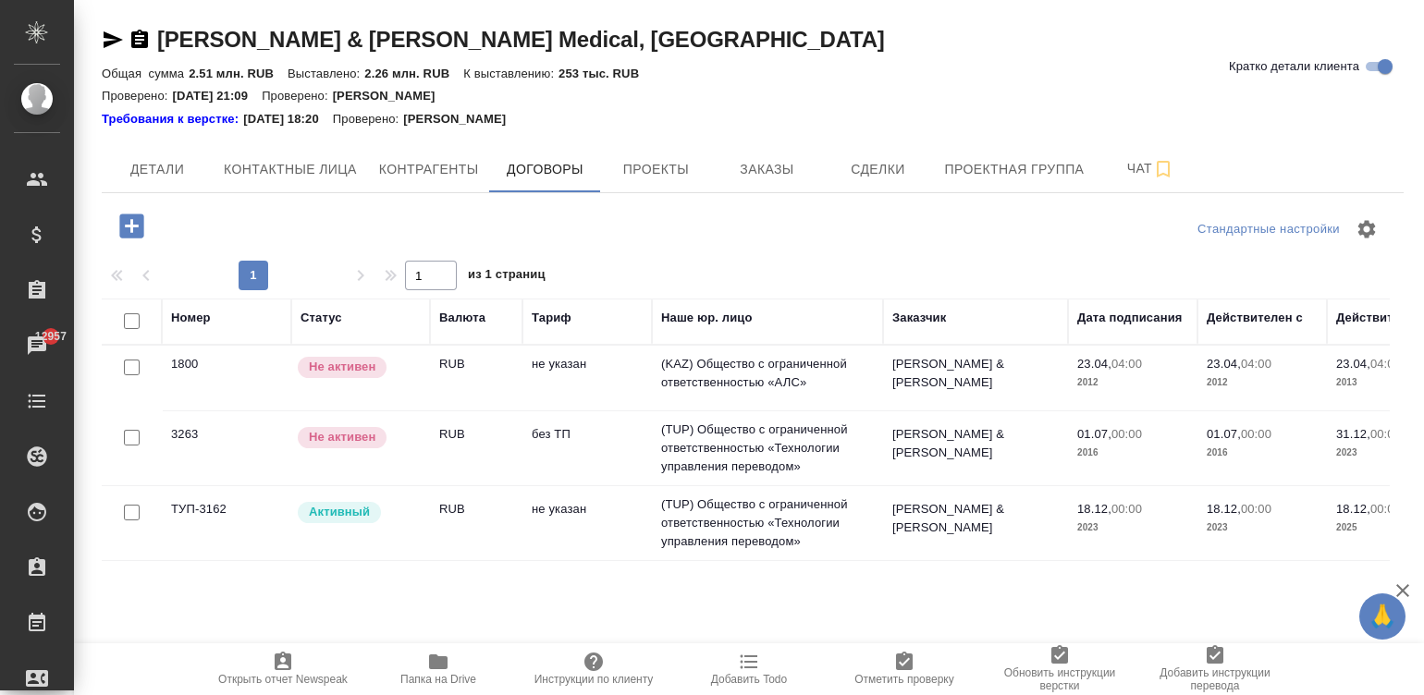
click at [565, 504] on td "не указан" at bounding box center [586, 523] width 129 height 65
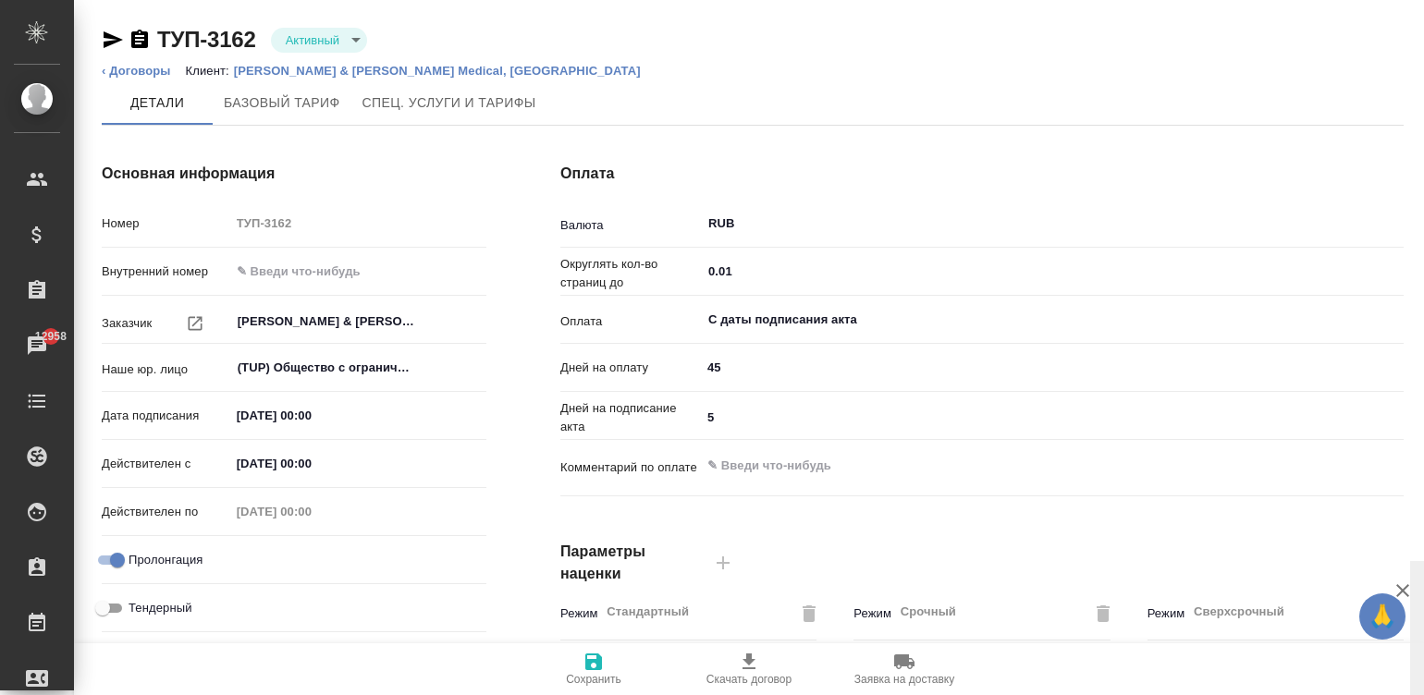
scroll to position [561, 0]
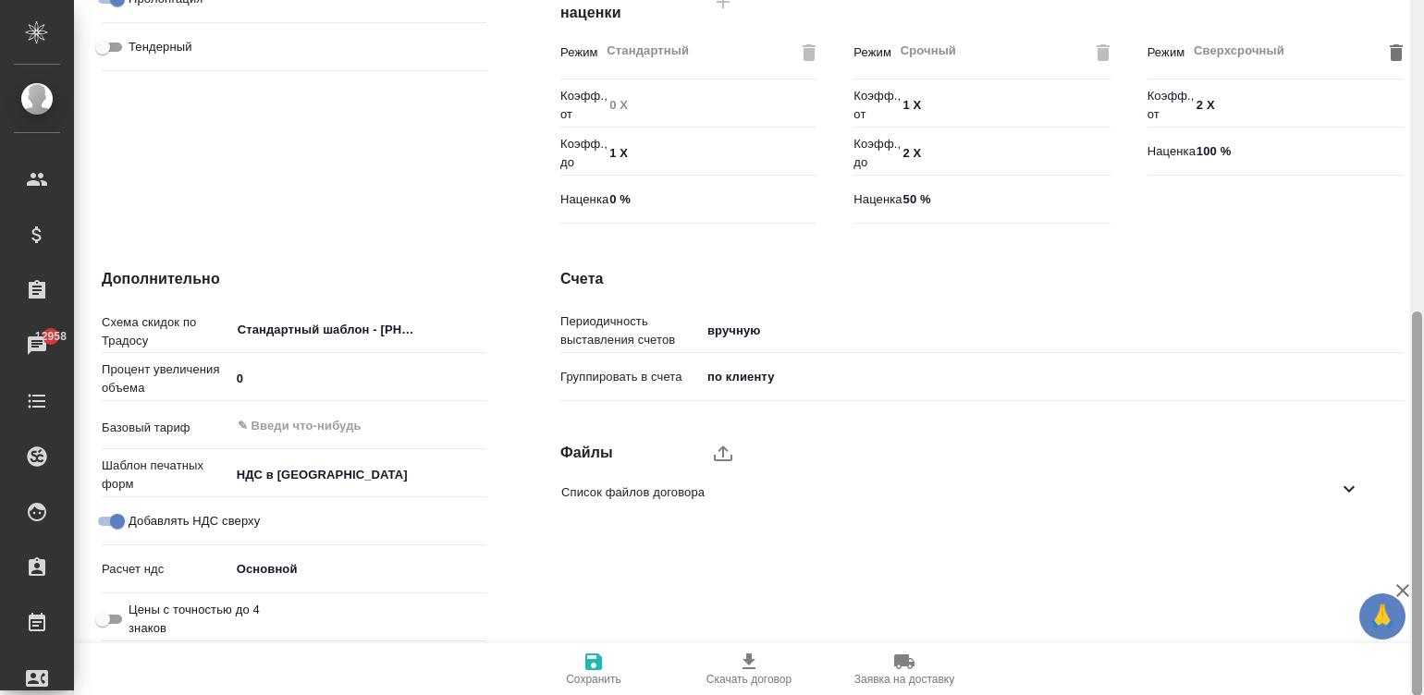
click at [1417, 513] on div at bounding box center [1417, 348] width 14 height 696
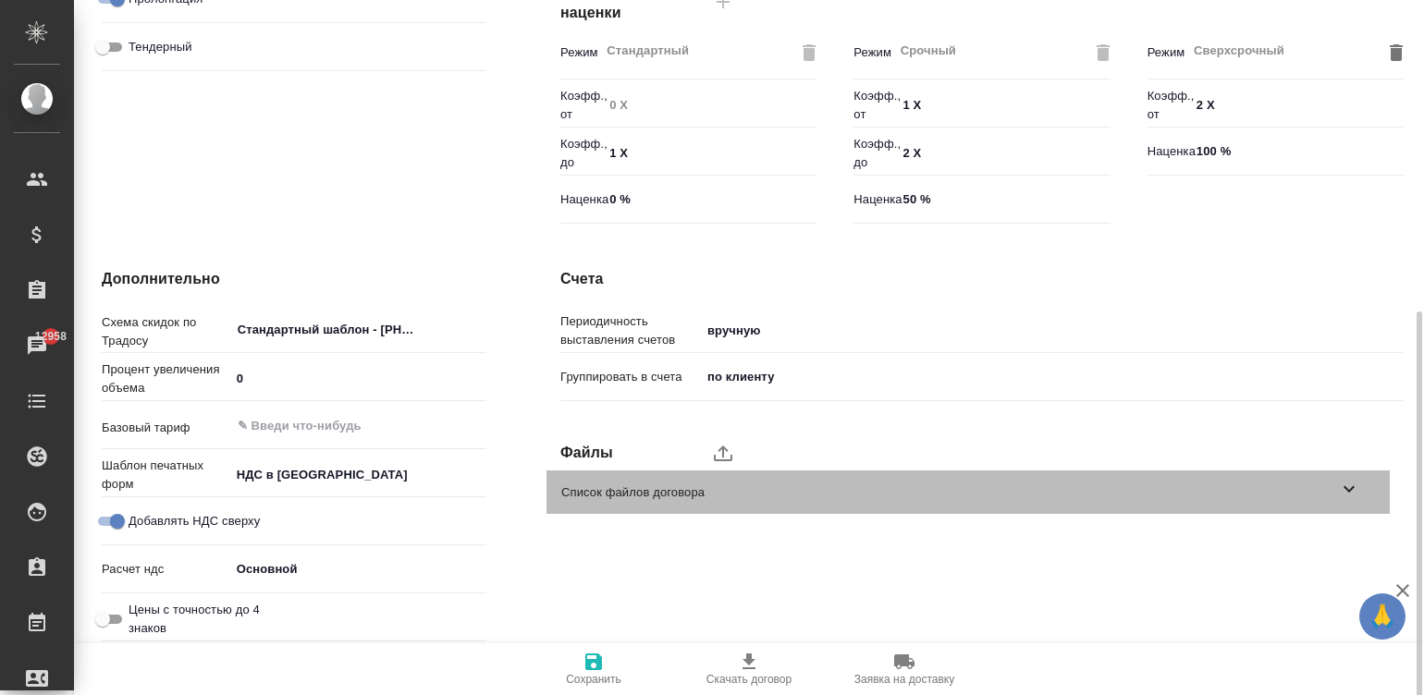
click at [1282, 498] on span "Список файлов договора" at bounding box center [949, 493] width 777 height 18
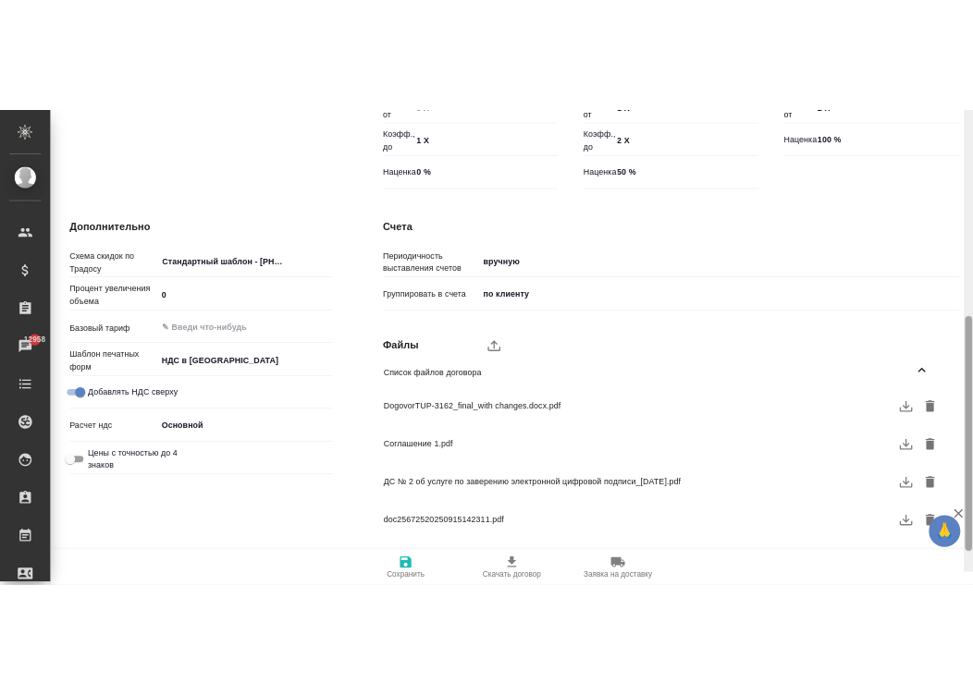
scroll to position [711, 0]
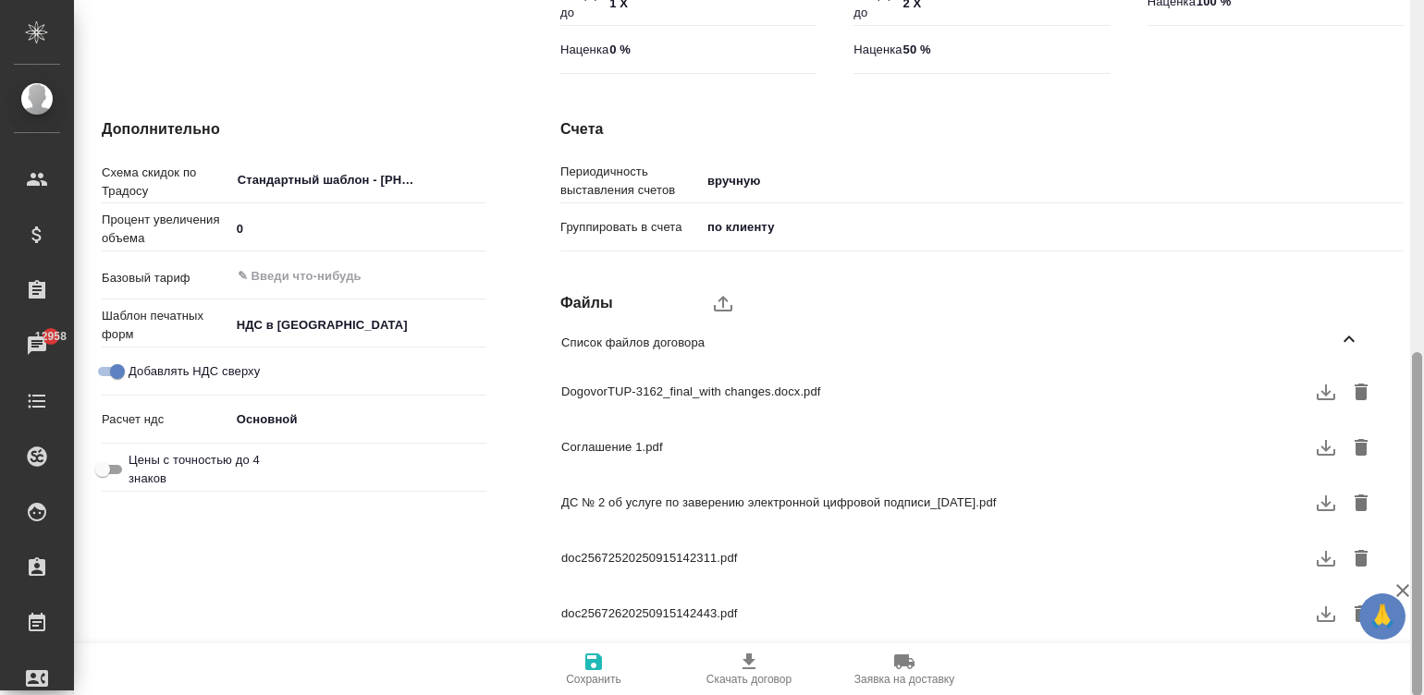
drag, startPoint x: 1419, startPoint y: 436, endPoint x: 1442, endPoint y: 645, distance: 210.2
click at [1423, 645] on html "🙏 .cls-1 fill:#fff; AWATERA [PERSON_NAME][PERSON_NAME] Спецификации Заказы 1295…" at bounding box center [712, 347] width 1424 height 695
click at [1312, 389] on button "button" at bounding box center [1326, 392] width 28 height 28
click at [1322, 608] on icon "button" at bounding box center [1326, 614] width 22 height 22
